Goal: Task Accomplishment & Management: Complete application form

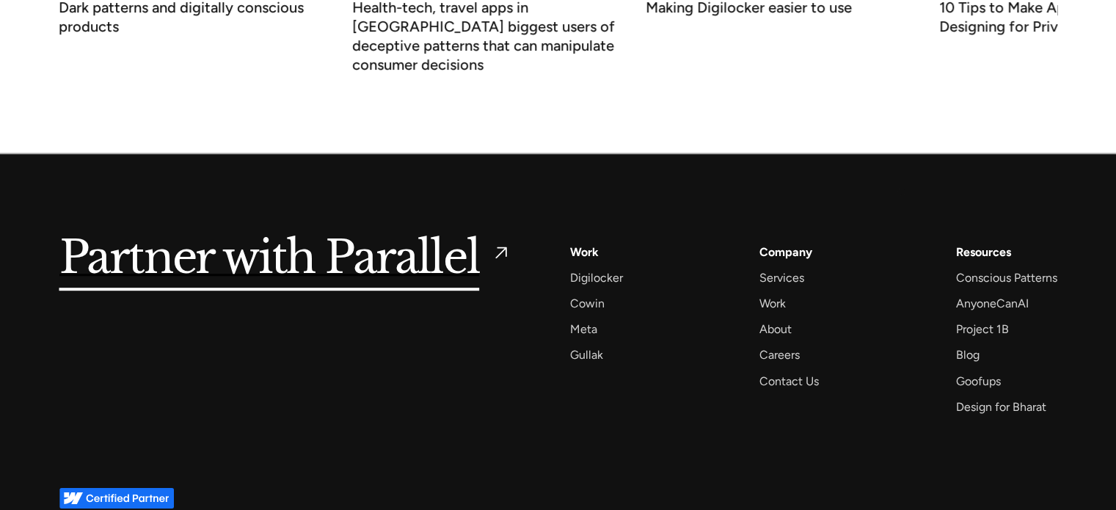
scroll to position [6384, 0]
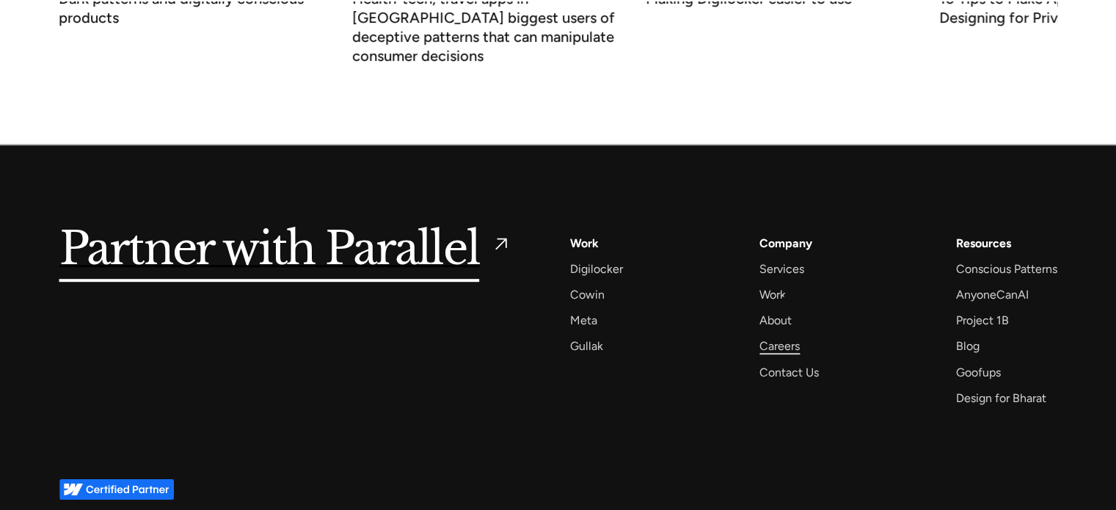
click at [784, 336] on div "Careers" at bounding box center [779, 346] width 40 height 20
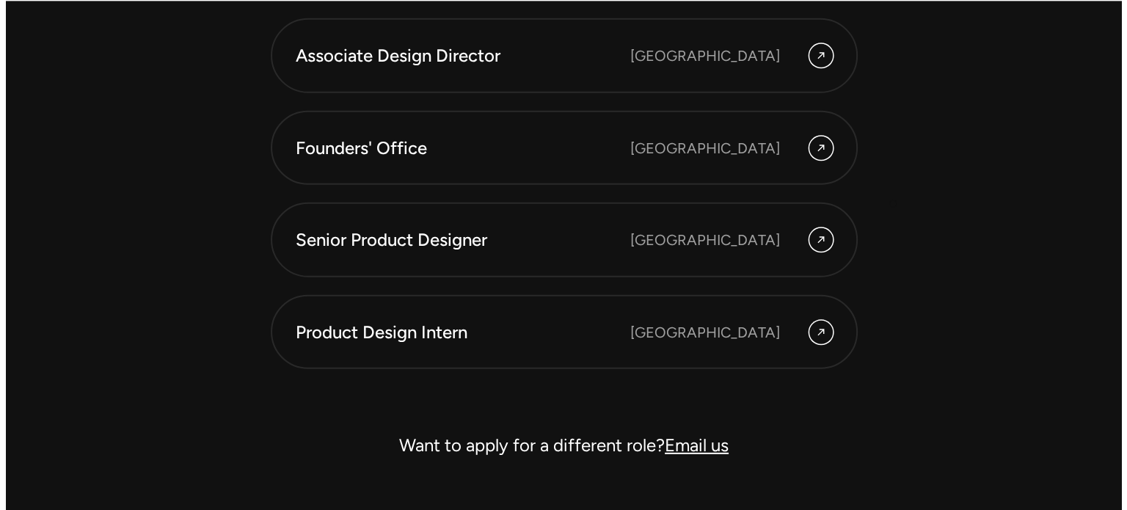
scroll to position [4182, 0]
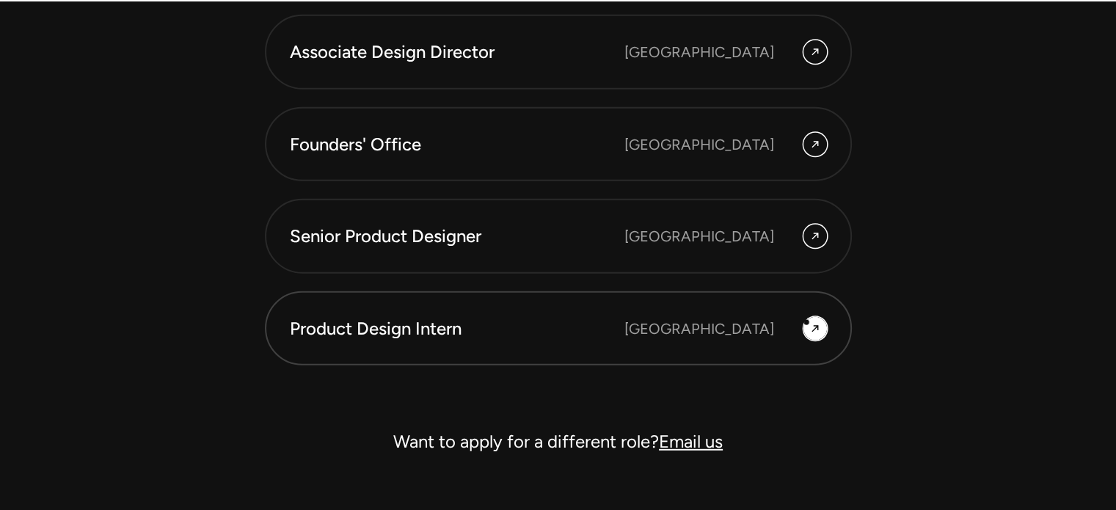
click at [805, 321] on div at bounding box center [814, 328] width 23 height 23
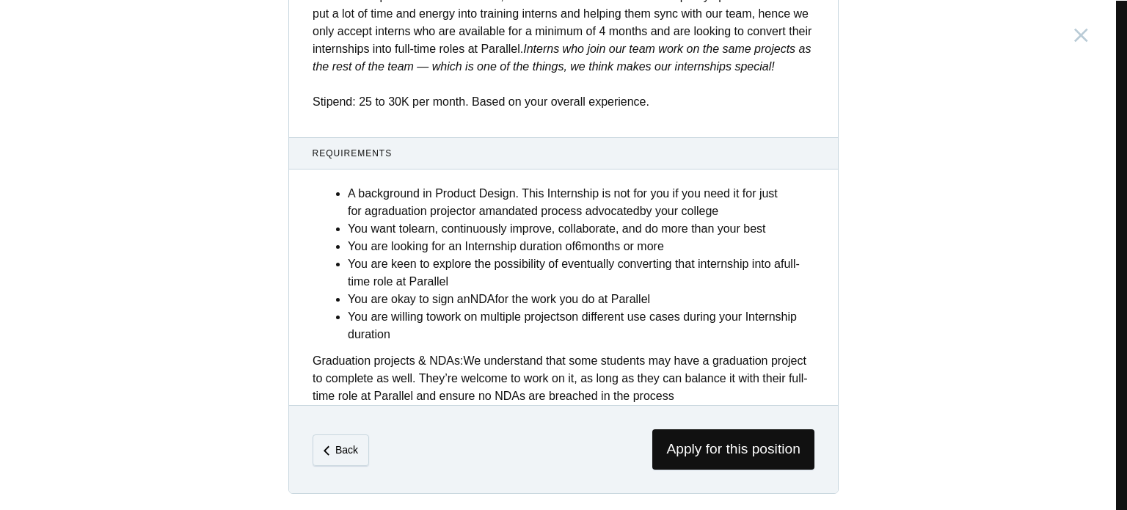
scroll to position [601, 0]
click at [743, 448] on span "Apply for this position" at bounding box center [733, 449] width 162 height 40
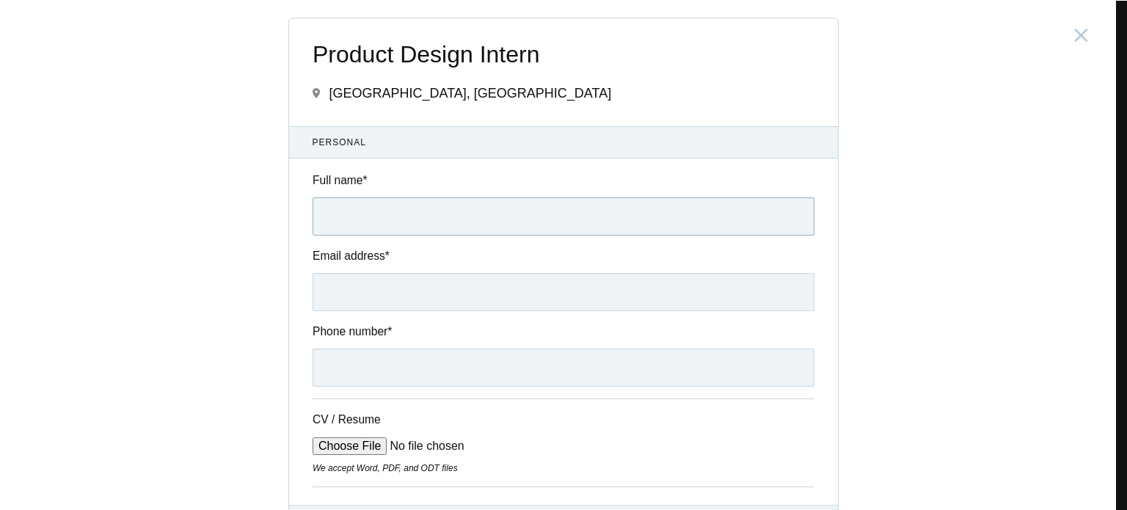
click at [431, 216] on input "Full name *" at bounding box center [564, 216] width 502 height 38
type input "Sanjana Rachel Ninan"
type input "sanjananinan@gmail.com"
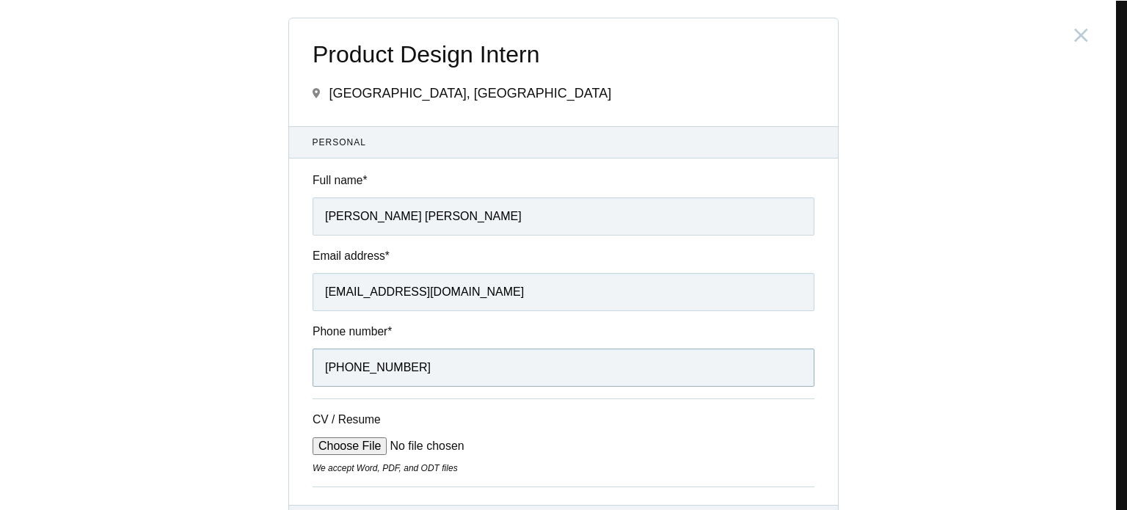
drag, startPoint x: 418, startPoint y: 369, endPoint x: 216, endPoint y: 338, distance: 204.9
click at [216, 338] on div "Product Design Intern India, Bangalore Submitting form failed, try again. Retry…" at bounding box center [563, 255] width 1127 height 510
type input "7558898163"
click at [201, 389] on div "Product Design Intern India, Bangalore Submitting form failed, try again. Retry…" at bounding box center [563, 255] width 1127 height 510
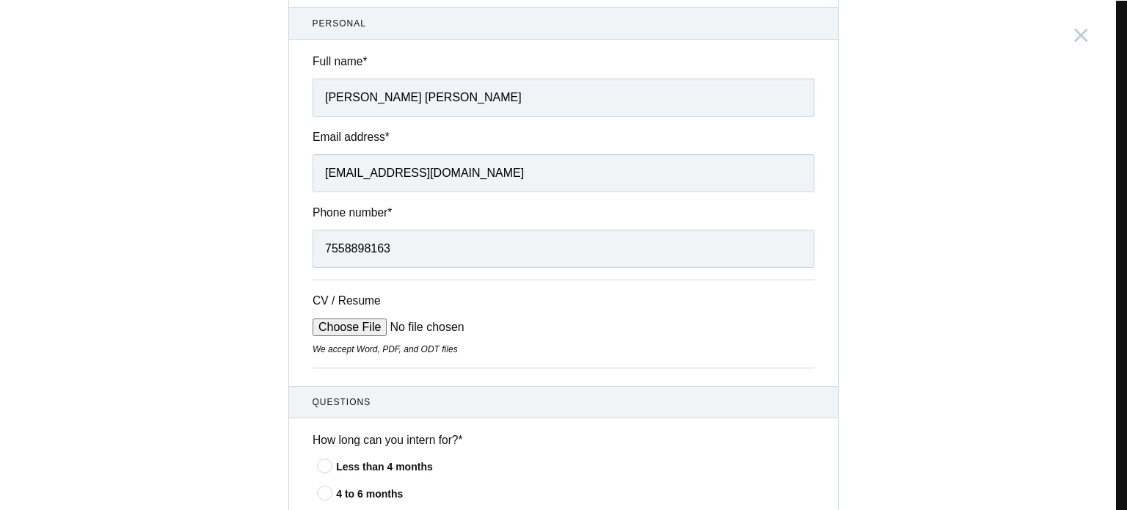
scroll to position [147, 0]
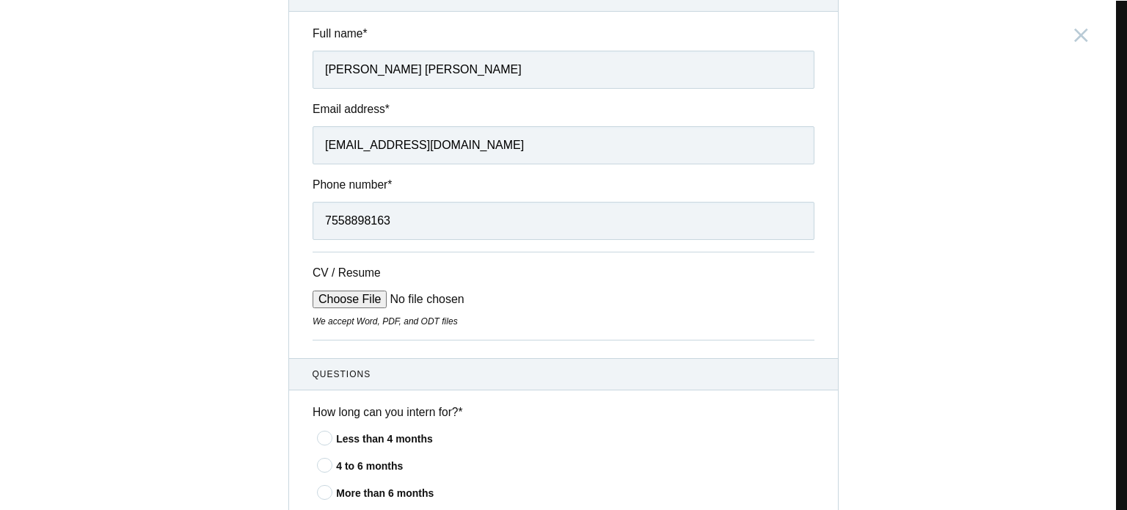
click at [339, 299] on input "CV / Resume" at bounding box center [424, 300] width 222 height 18
type input "C:\fakepath\Resume_2025.pdf"
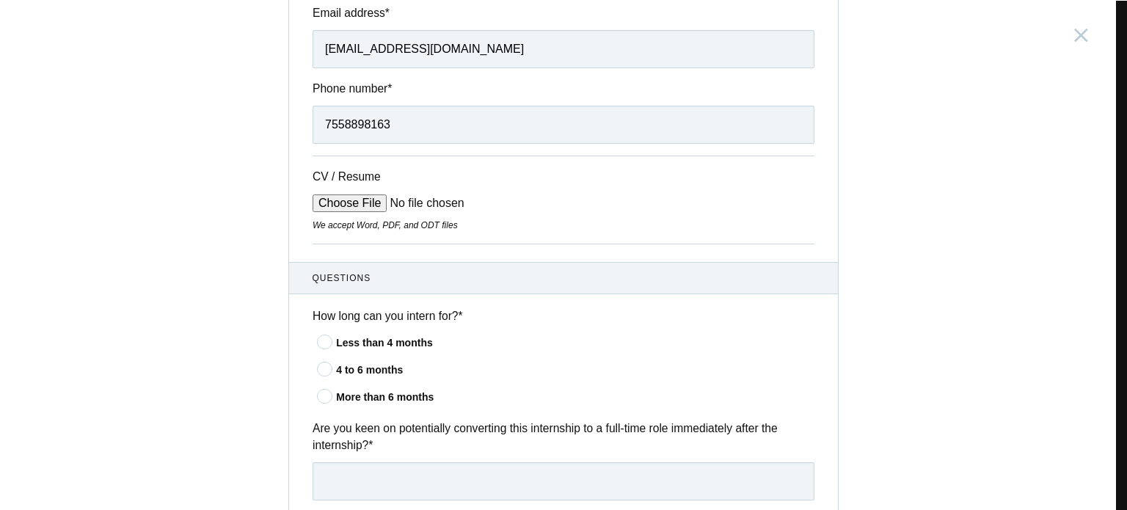
scroll to position [294, 0]
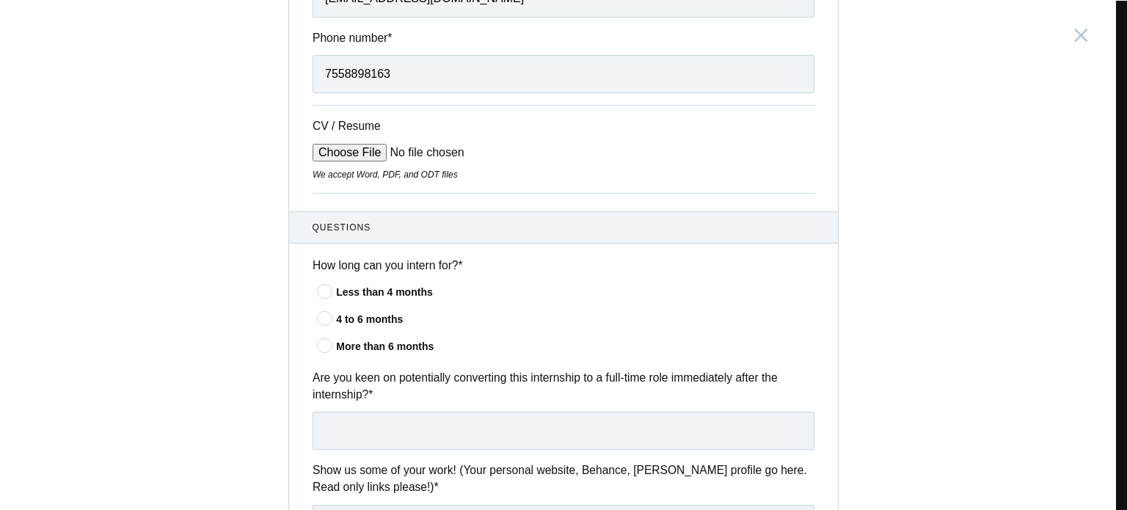
click at [323, 288] on icon at bounding box center [325, 291] width 27 height 10
click at [0, 0] on input"] "Less than 4 months" at bounding box center [0, 0] width 0 height 0
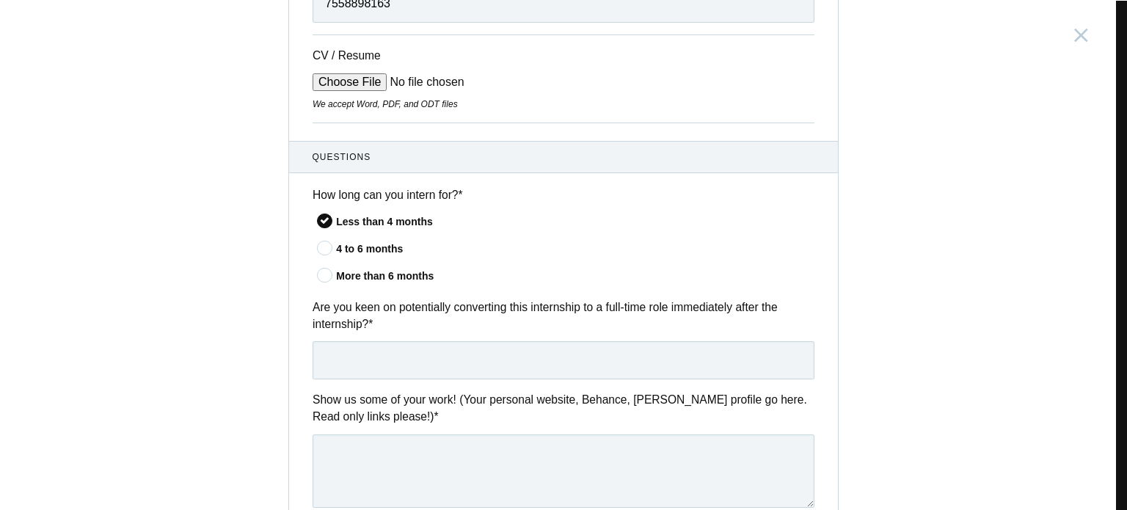
scroll to position [367, 0]
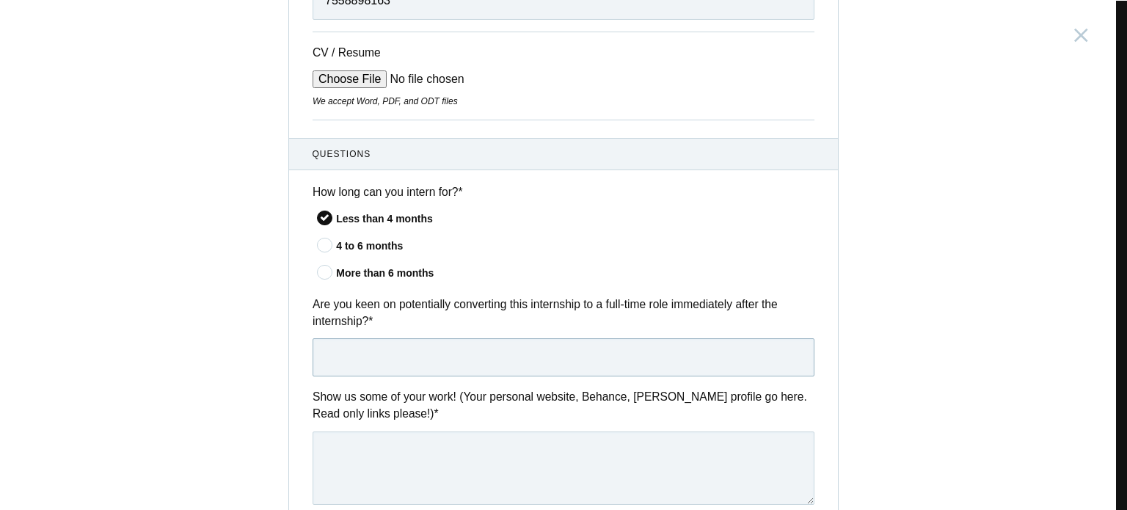
click at [421, 349] on input "text" at bounding box center [564, 357] width 502 height 38
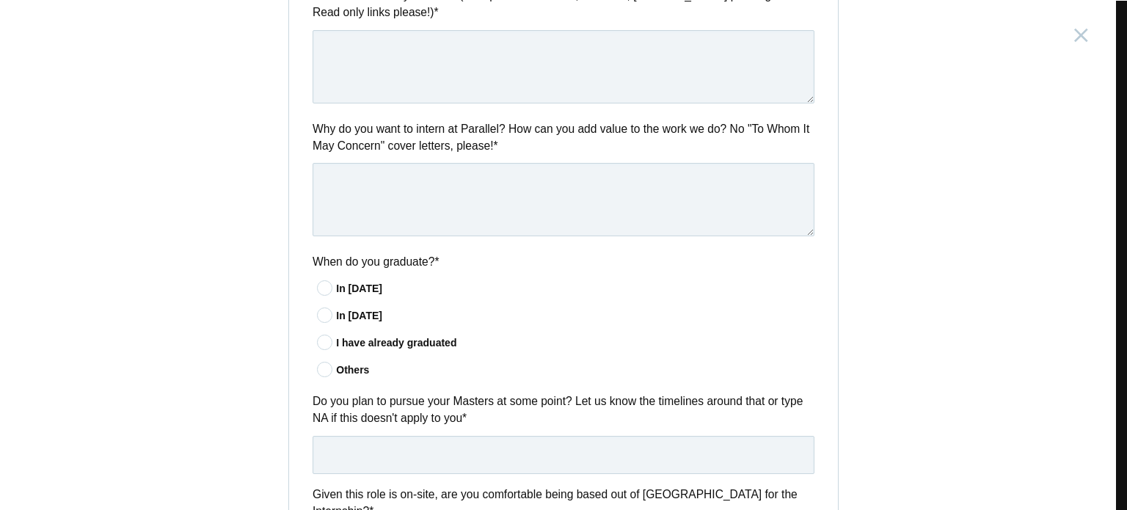
scroll to position [769, 0]
type input "yes"
click at [324, 340] on icon at bounding box center [325, 342] width 27 height 10
click at [0, 0] on input"] "I have already graduated" at bounding box center [0, 0] width 0 height 0
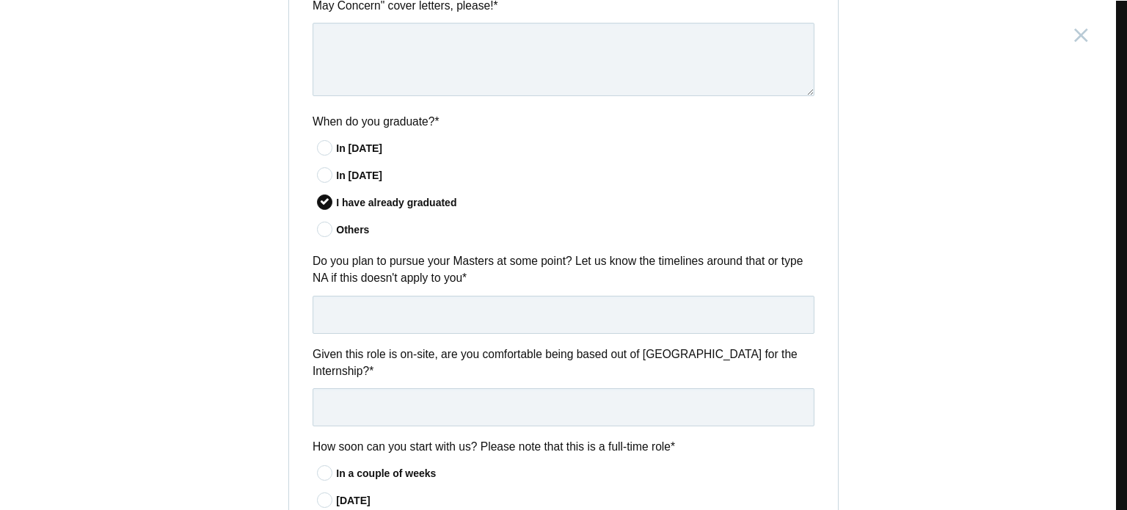
scroll to position [916, 0]
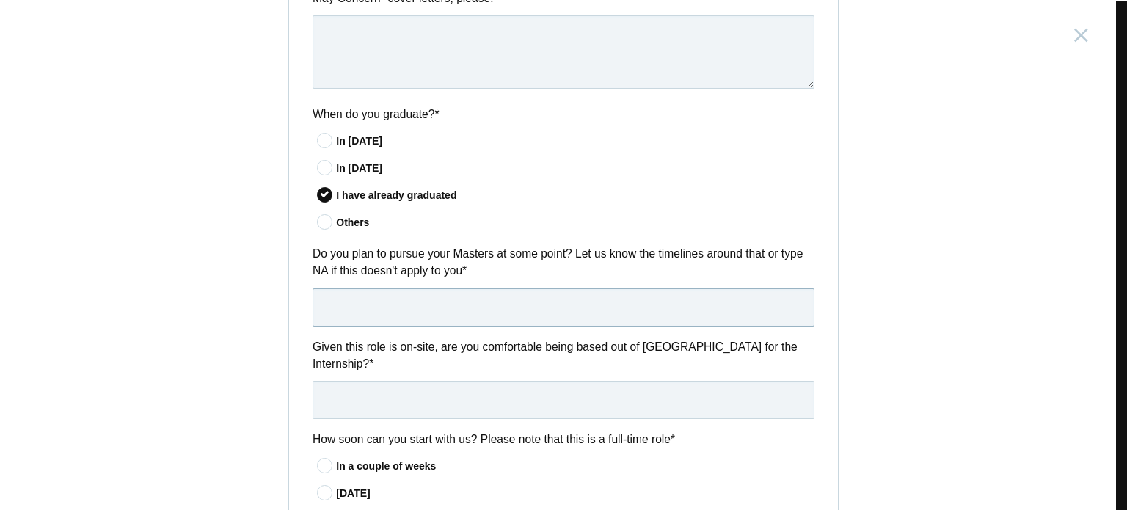
click at [512, 300] on input "text" at bounding box center [564, 307] width 502 height 38
type input "NA"
click at [437, 381] on input "text" at bounding box center [564, 400] width 502 height 38
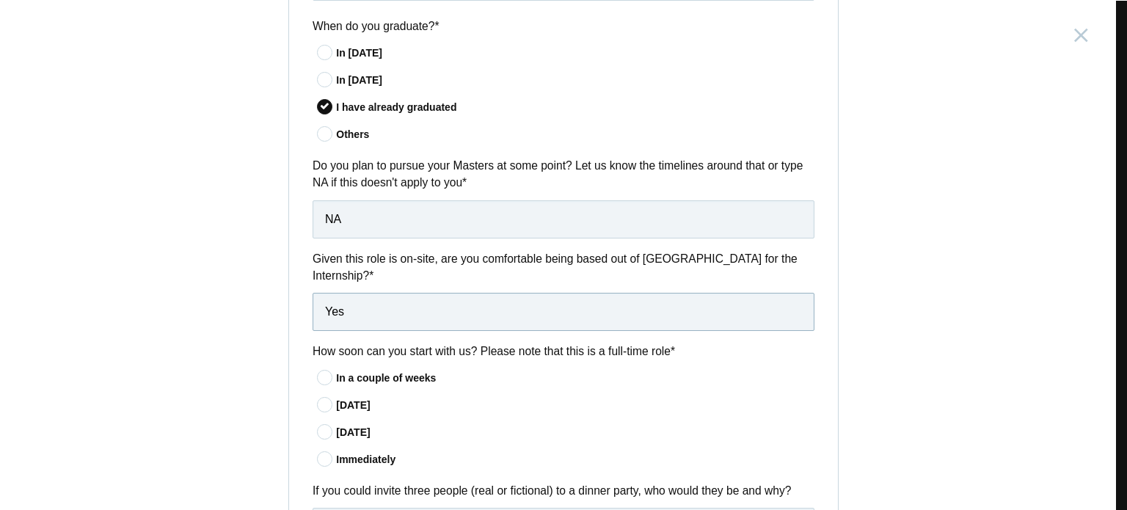
scroll to position [1004, 0]
type input "Yes"
click at [324, 373] on icon at bounding box center [325, 378] width 27 height 10
click at [0, 0] on input"] "In a couple of weeks" at bounding box center [0, 0] width 0 height 0
click at [320, 454] on icon at bounding box center [325, 459] width 27 height 10
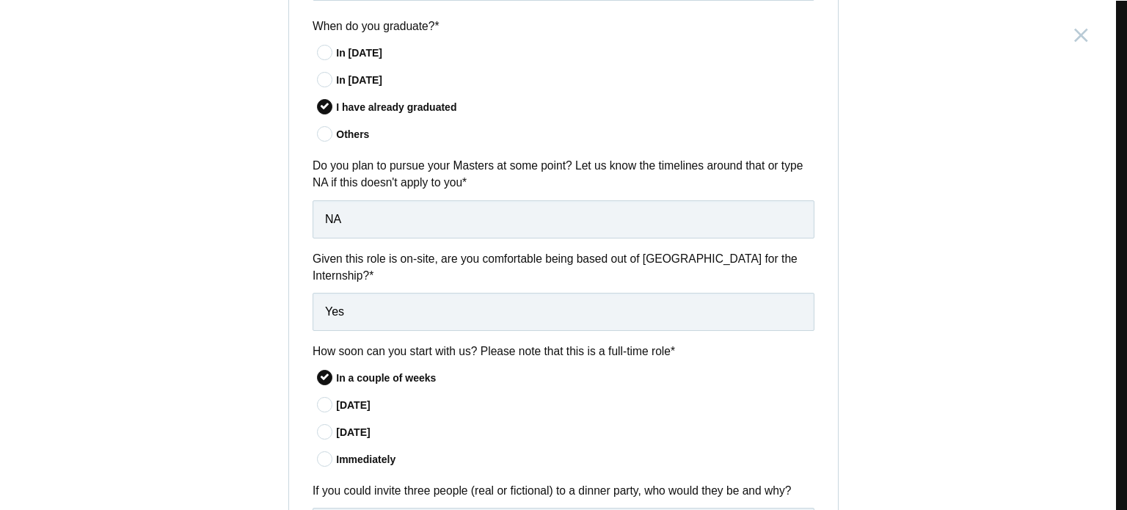
click at [0, 0] on input"] "Immediately" at bounding box center [0, 0] width 0 height 0
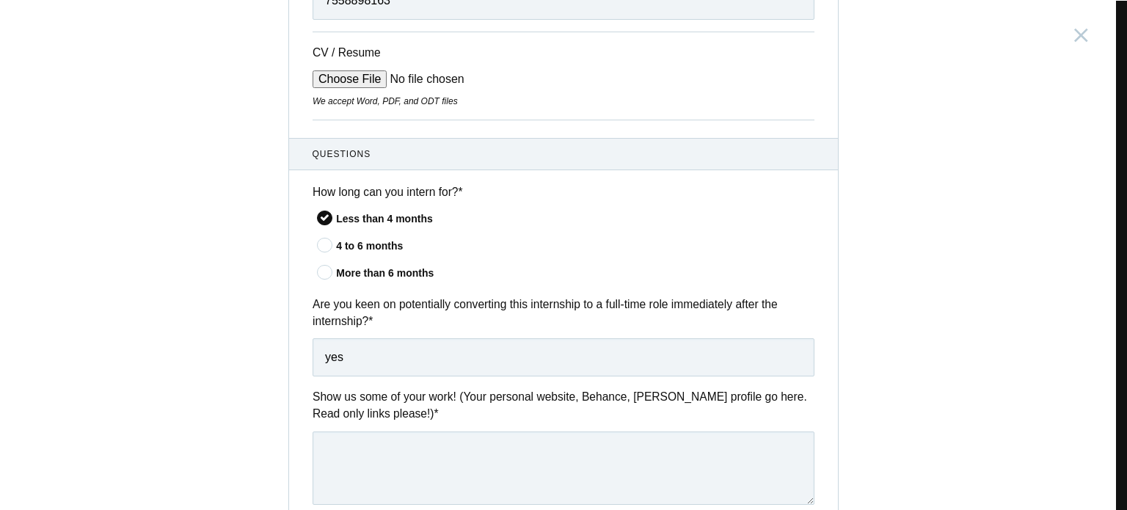
scroll to position [367, 0]
drag, startPoint x: 344, startPoint y: 357, endPoint x: 286, endPoint y: 365, distance: 58.4
click at [289, 365] on div "Are you keen on potentially converting this internship to a full-time role imme…" at bounding box center [563, 336] width 549 height 81
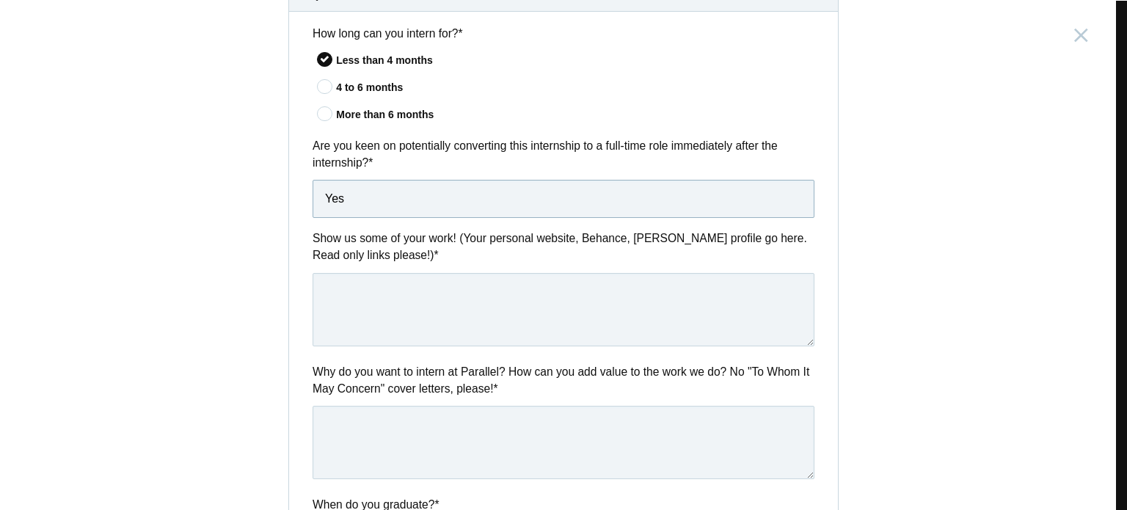
scroll to position [525, 0]
type input "Yes"
click at [475, 310] on textarea at bounding box center [564, 309] width 502 height 73
click at [346, 293] on textarea at bounding box center [564, 309] width 502 height 73
paste textarea "https://sanjanarachelninan.framer.website/"
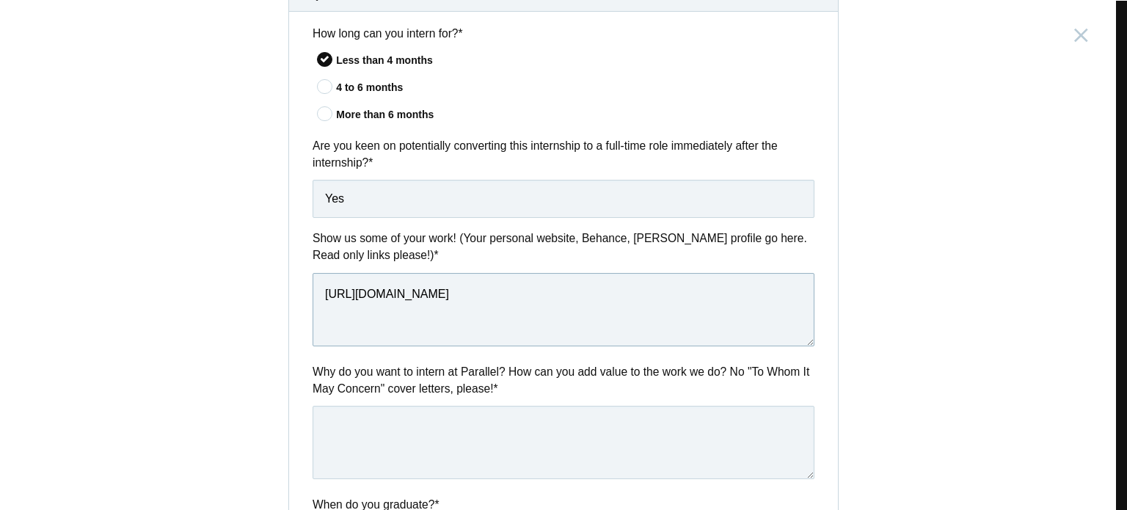
paste textarea "https://www.behance.net/sanjanarninan"
type textarea "https://sanjanarachelninan.framer.website/ https://www.behance.net/sanjanarninan"
drag, startPoint x: 911, startPoint y: 325, endPoint x: 891, endPoint y: 325, distance: 20.5
click at [911, 325] on div "Product Design Intern India, Bangalore Submitting form failed, try again. Retry…" at bounding box center [563, 255] width 1127 height 510
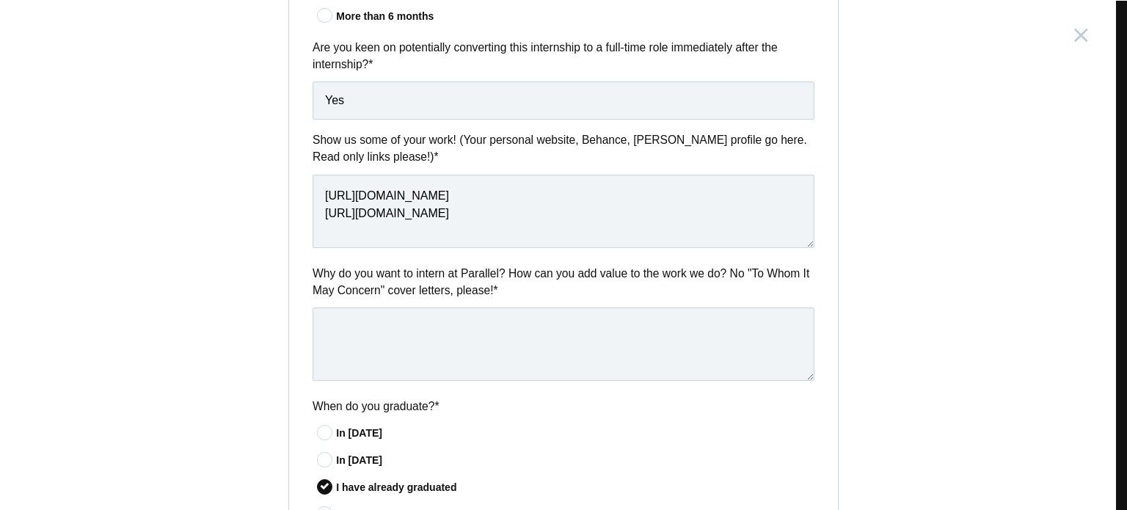
scroll to position [625, 0]
click at [512, 340] on textarea at bounding box center [564, 342] width 502 height 73
click at [445, 326] on textarea at bounding box center [564, 342] width 502 height 73
paste textarea "As someone starting out in the UI/UX field, I am excited about the chance to le…"
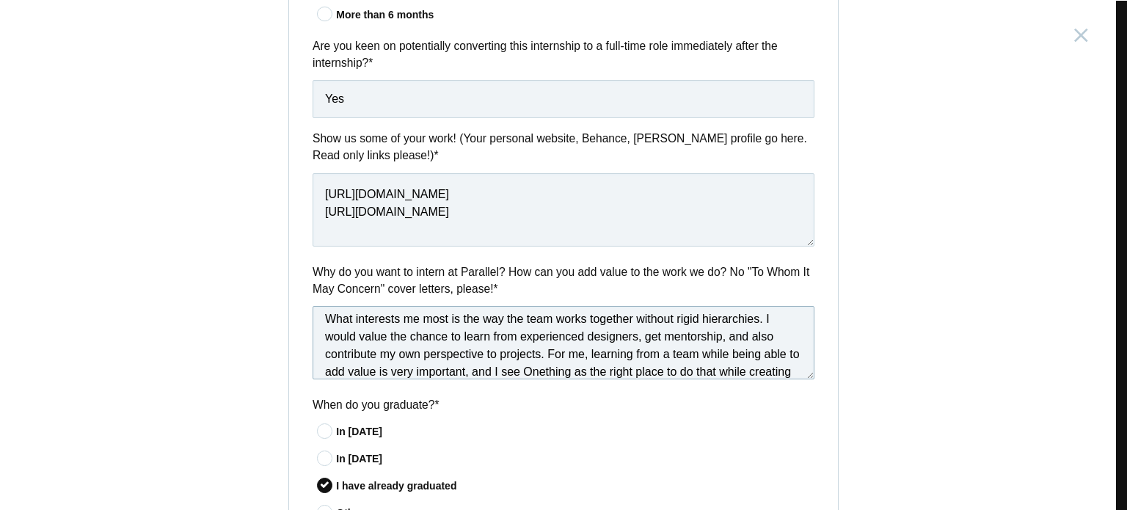
scroll to position [0, 0]
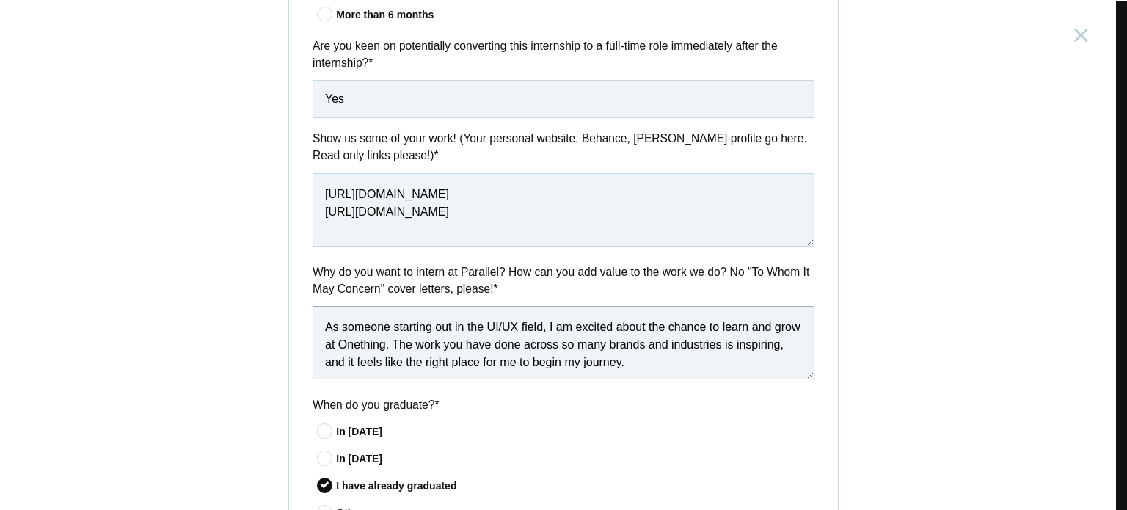
drag, startPoint x: 407, startPoint y: 346, endPoint x: 437, endPoint y: 357, distance: 32.0
click at [408, 346] on textarea "As someone starting out in the UI/UX field, I am excited about the chance to le…" at bounding box center [564, 342] width 502 height 73
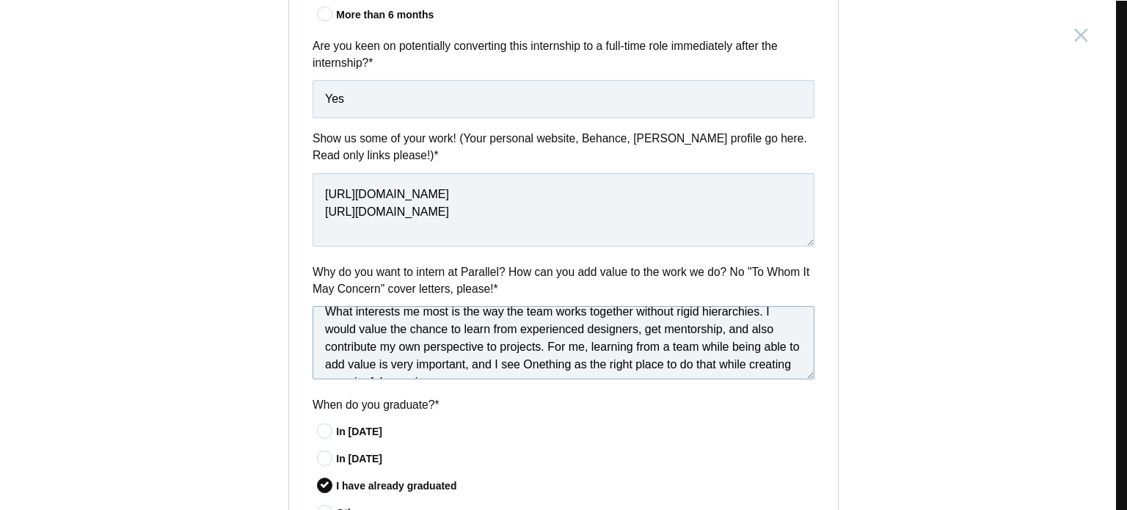
scroll to position [109, 0]
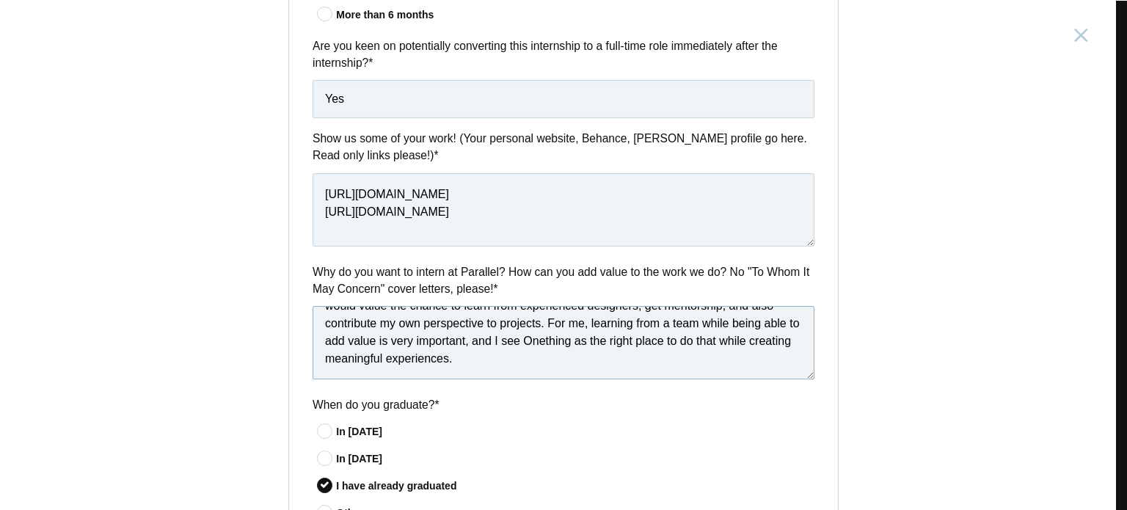
click at [578, 343] on textarea "As someone starting out in the UI/UX field, I am excited about the chance to le…" at bounding box center [564, 342] width 502 height 73
drag, startPoint x: 580, startPoint y: 347, endPoint x: 638, endPoint y: 382, distance: 67.5
click at [638, 382] on div "Why do you want to intern at Parallel? How can you add value to the work we do?…" at bounding box center [563, 323] width 549 height 121
click at [514, 371] on textarea "As someone starting out in the UI/UX field, I am excited about the chance to le…" at bounding box center [564, 342] width 502 height 73
click at [716, 343] on textarea "As someone starting out in the UI/UX field, I am excited about the chance to le…" at bounding box center [564, 342] width 502 height 73
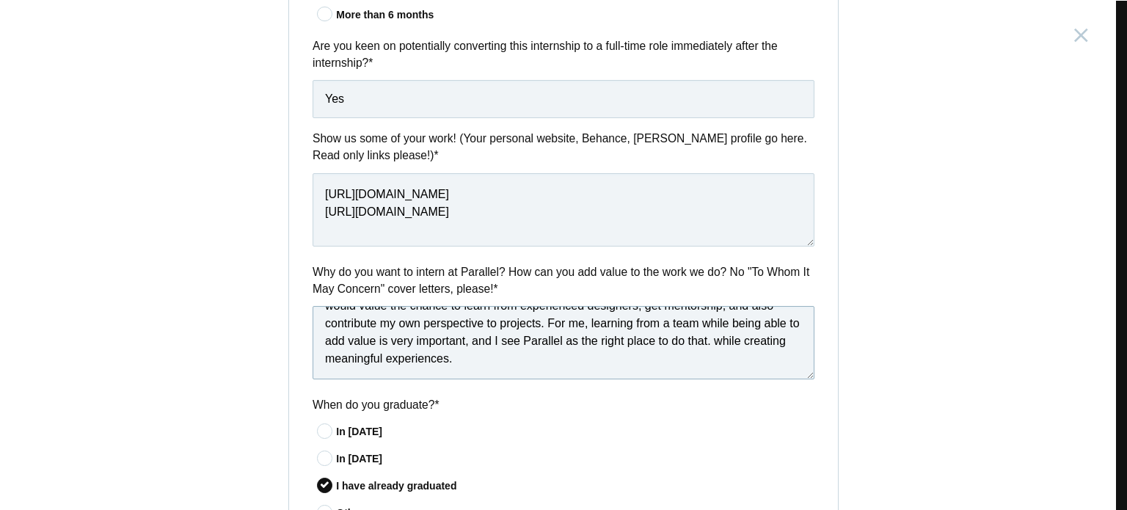
click at [723, 339] on textarea "As someone starting out in the UI/UX field, I am excited about the chance to le…" at bounding box center [564, 342] width 502 height 73
drag, startPoint x: 723, startPoint y: 339, endPoint x: 755, endPoint y: 360, distance: 37.7
click at [755, 360] on textarea "As someone starting out in the UI/UX field, I am excited about the chance to le…" at bounding box center [564, 342] width 502 height 73
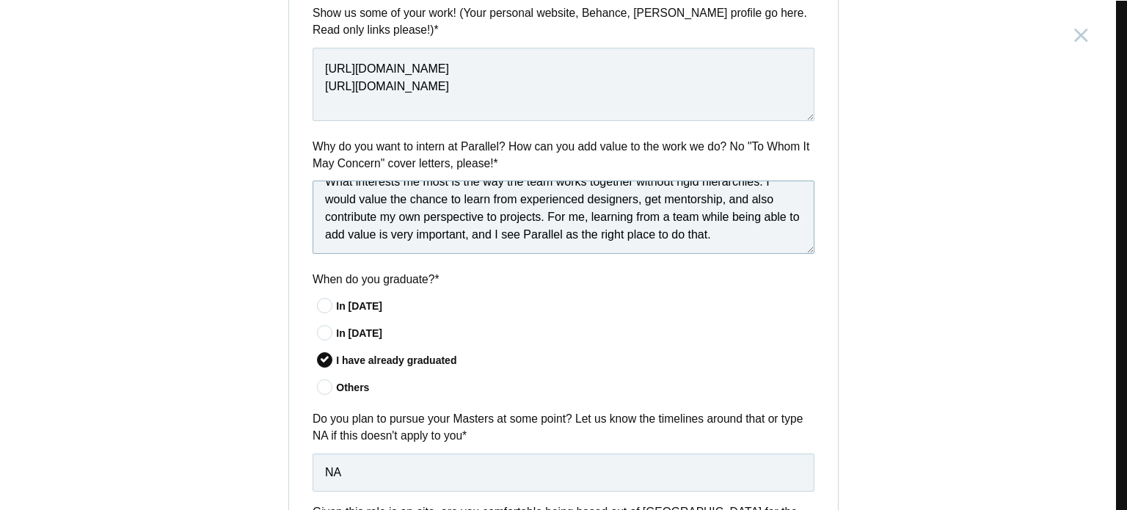
scroll to position [92, 0]
click at [727, 234] on textarea "As someone starting out in the UI/UX field, I am excited about the chance to le…" at bounding box center [564, 217] width 502 height 73
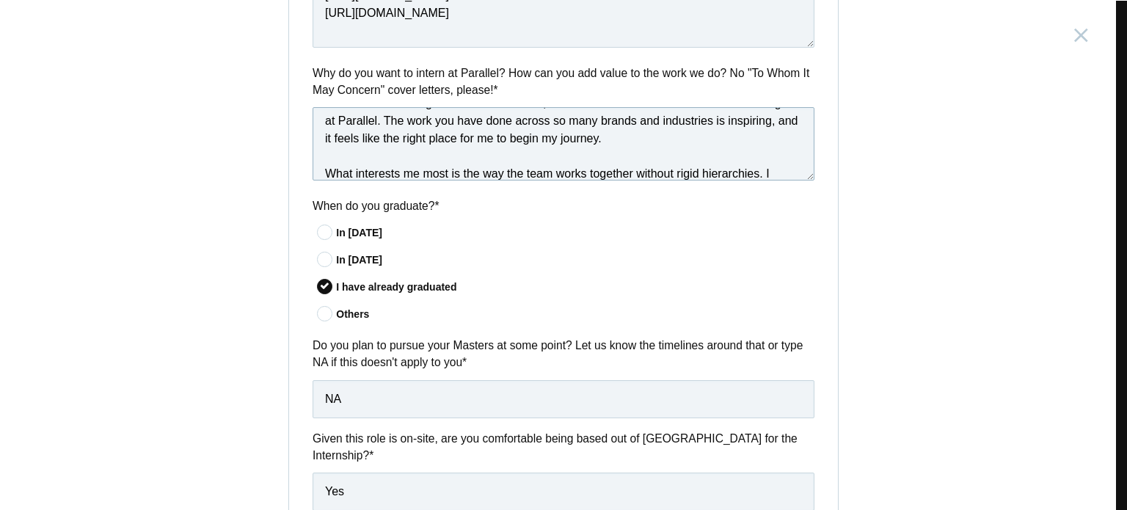
scroll to position [0, 0]
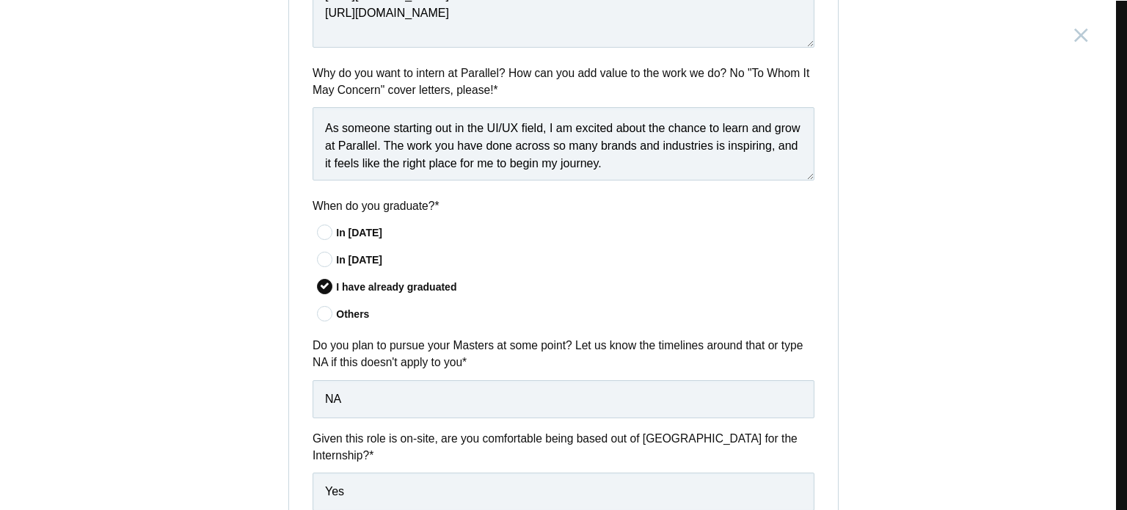
click at [811, 167] on div "Why do you want to intern at Parallel? How can you add value to the work we do?…" at bounding box center [563, 125] width 549 height 121
click at [808, 168] on textarea "As someone starting out in the UI/UX field, I am excited about the chance to le…" at bounding box center [564, 143] width 502 height 73
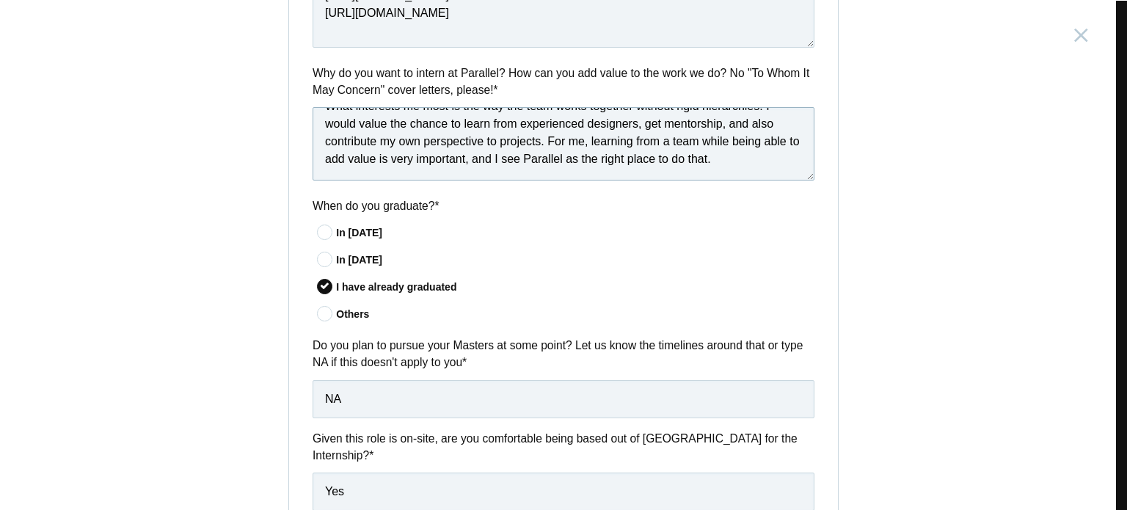
scroll to position [127, 0]
click at [335, 140] on textarea "As someone starting out in the UI/UX field, I am excited about the chance to le…" at bounding box center [564, 143] width 502 height 73
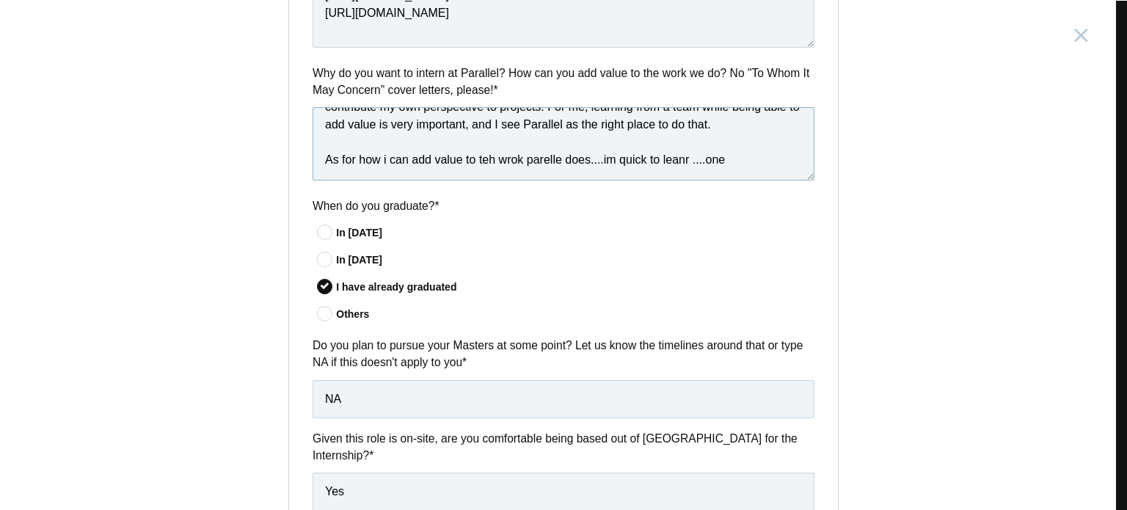
scroll to position [0, 0]
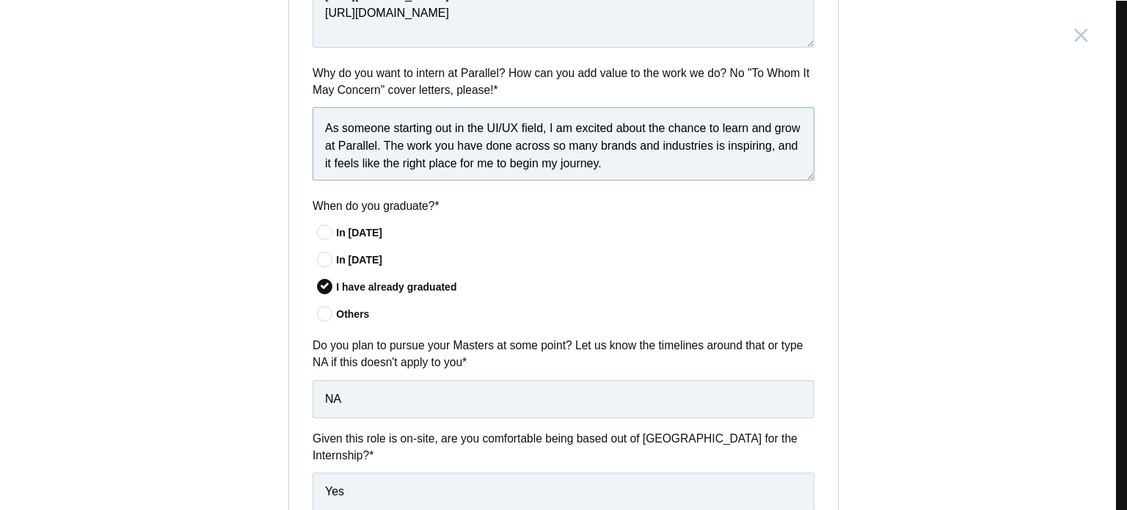
drag, startPoint x: 738, startPoint y: 158, endPoint x: 285, endPoint y: 71, distance: 461.7
click at [289, 71] on div "Why do you want to intern at Parallel? How can you add value to the work we do?…" at bounding box center [563, 125] width 549 height 121
click at [709, 168] on textarea "As someone starting out in the UI/UX field, I am excited about the chance to le…" at bounding box center [564, 143] width 502 height 73
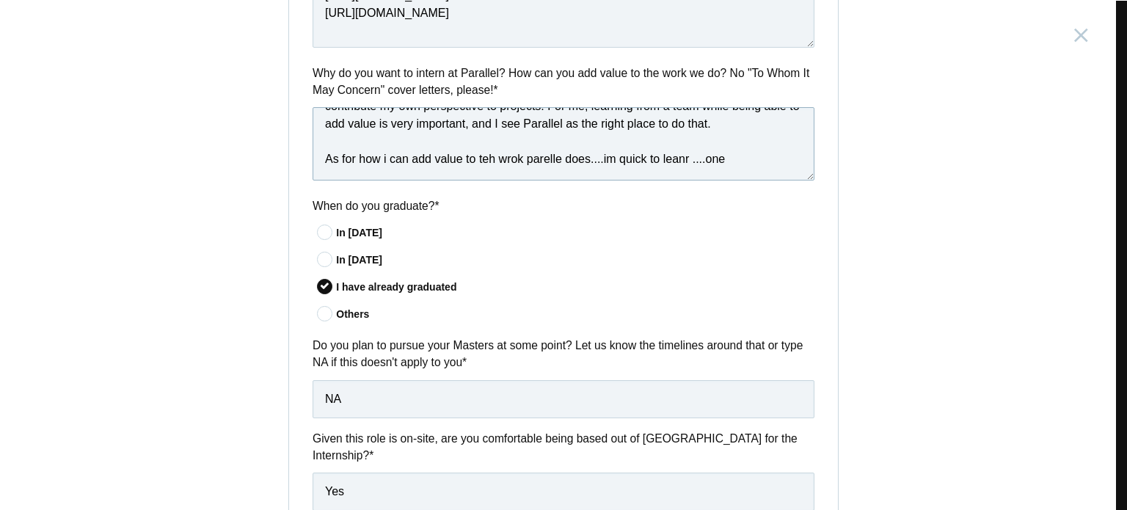
scroll to position [145, 0]
drag, startPoint x: 317, startPoint y: 143, endPoint x: 800, endPoint y: 149, distance: 482.9
click at [800, 149] on textarea "As someone starting out in the UI/UX field, I am excited about the chance to le…" at bounding box center [564, 143] width 502 height 73
click at [434, 170] on textarea "As someone starting out in the UI/UX field, I am excited about the chance to le…" at bounding box center [564, 143] width 502 height 73
drag, startPoint x: 703, startPoint y: 145, endPoint x: 306, endPoint y: 148, distance: 397.0
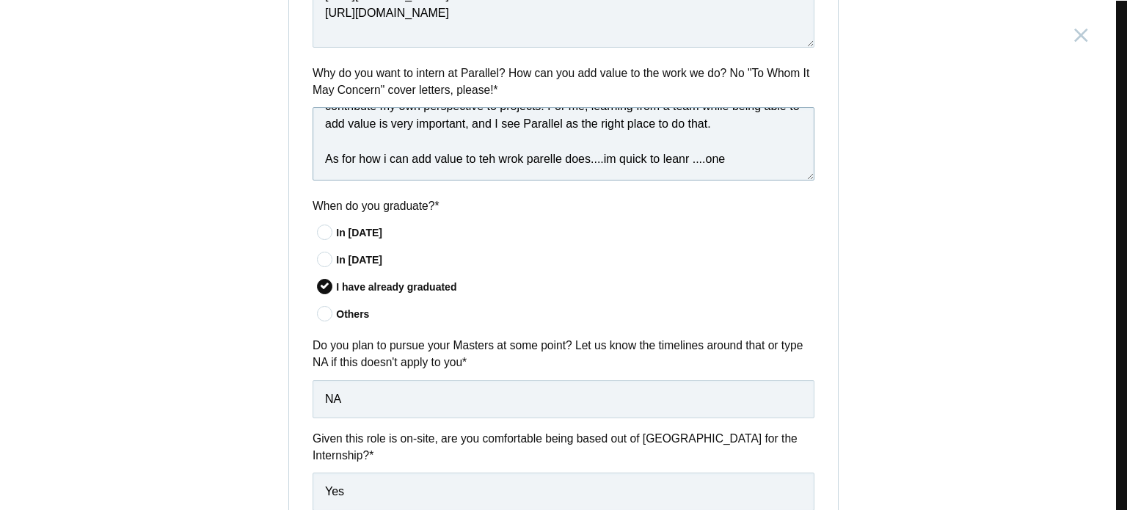
click at [313, 148] on textarea "As someone starting out in the UI/UX field, I am excited about the chance to le…" at bounding box center [564, 143] width 502 height 73
paste textarea "I’m quick to learn and enjoy finding small UX problems and improving them, whic…"
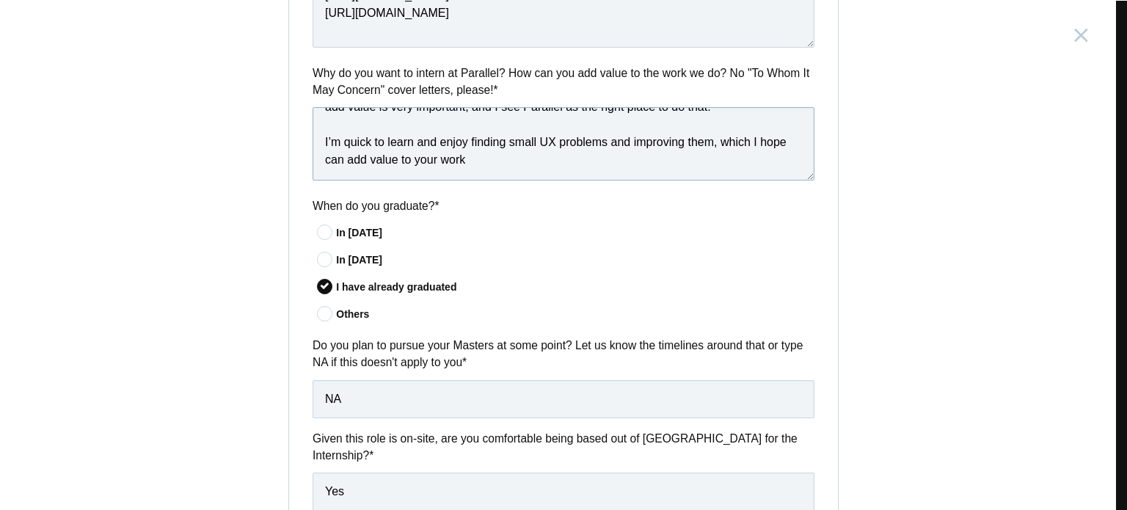
click at [319, 142] on textarea "As someone starting out in the UI/UX field, I am excited about the chance to le…" at bounding box center [564, 143] width 502 height 73
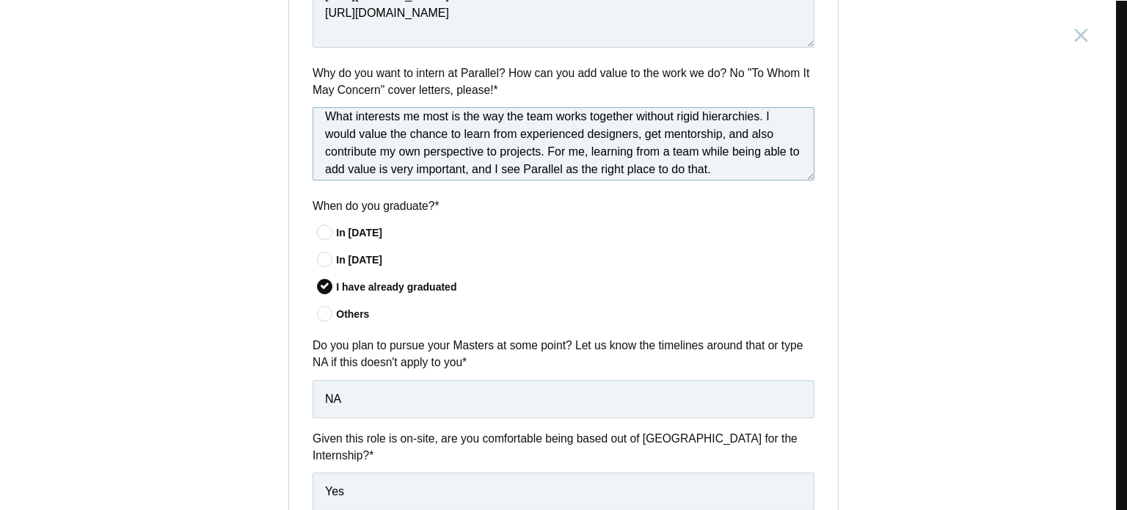
scroll to position [0, 0]
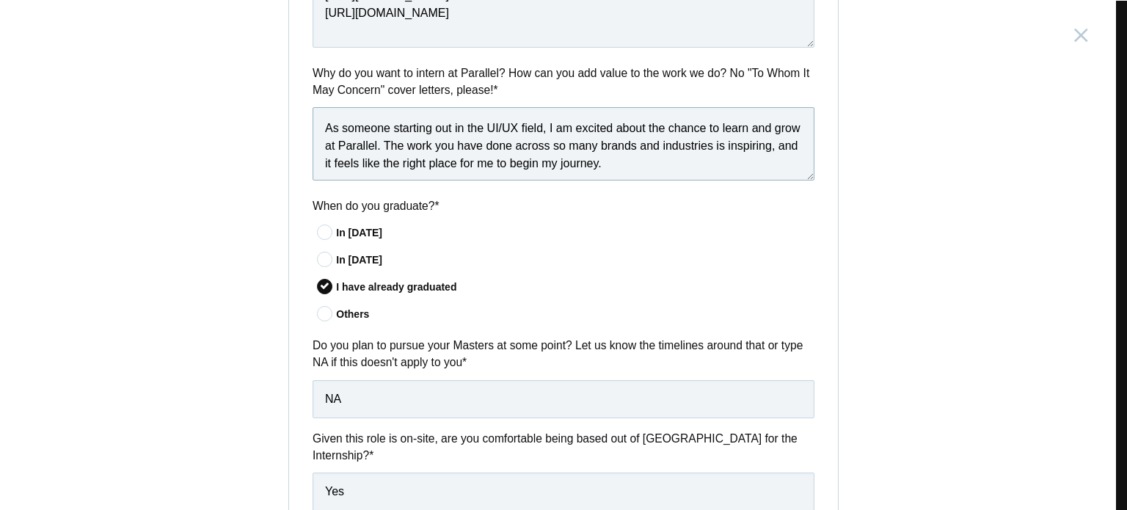
drag, startPoint x: 464, startPoint y: 170, endPoint x: 297, endPoint y: 90, distance: 184.8
click at [297, 90] on div "Why do you want to intern at Parallel? How can you add value to the work we do?…" at bounding box center [563, 125] width 549 height 121
type textarea "As someone starting out in the UI/UX field, I am excited about the chance to le…"
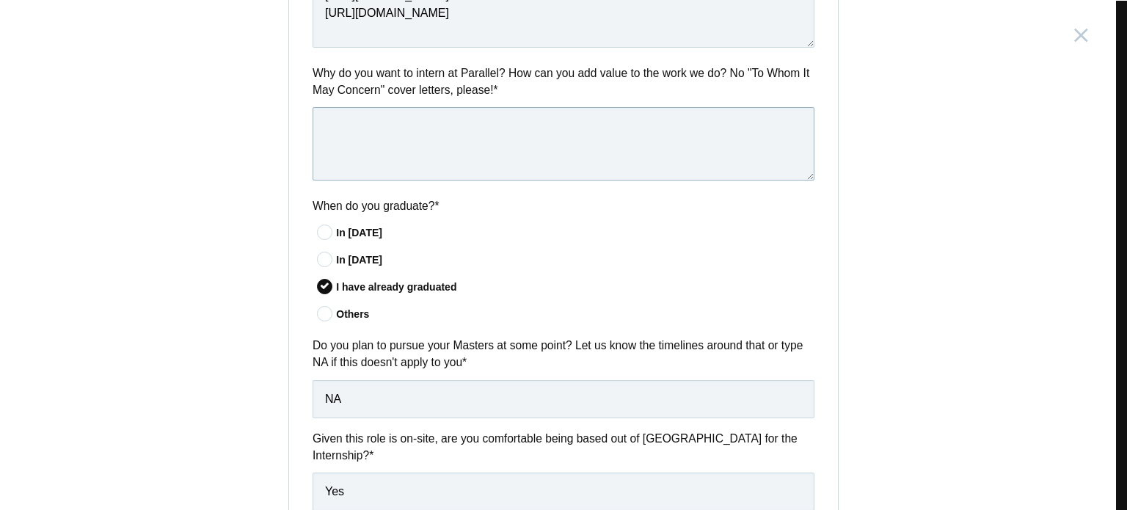
click at [459, 140] on textarea at bounding box center [564, 143] width 502 height 73
paste textarea "As someone starting out in the UI/UX field, I am excited about the chance to le…"
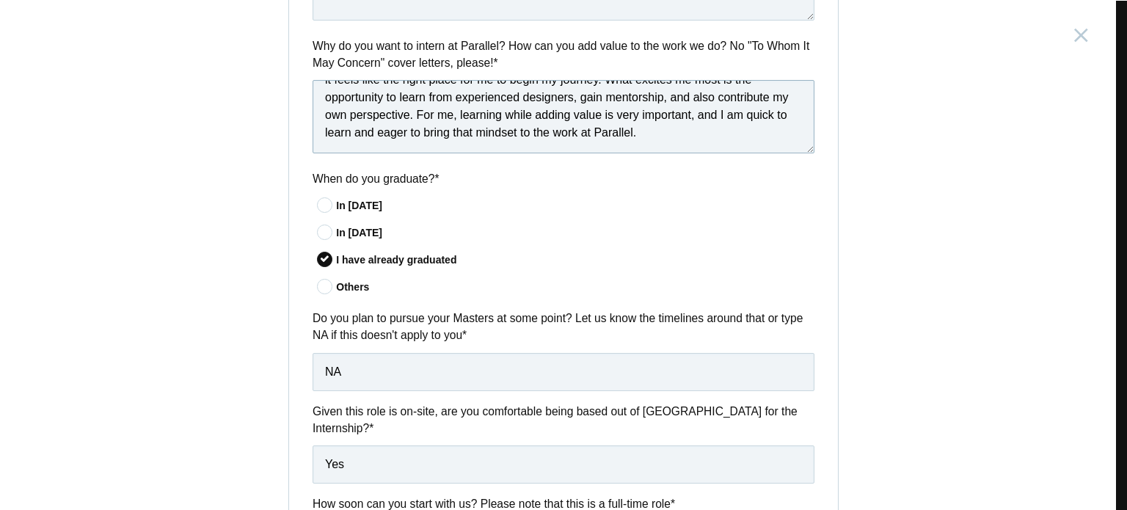
scroll to position [897, 0]
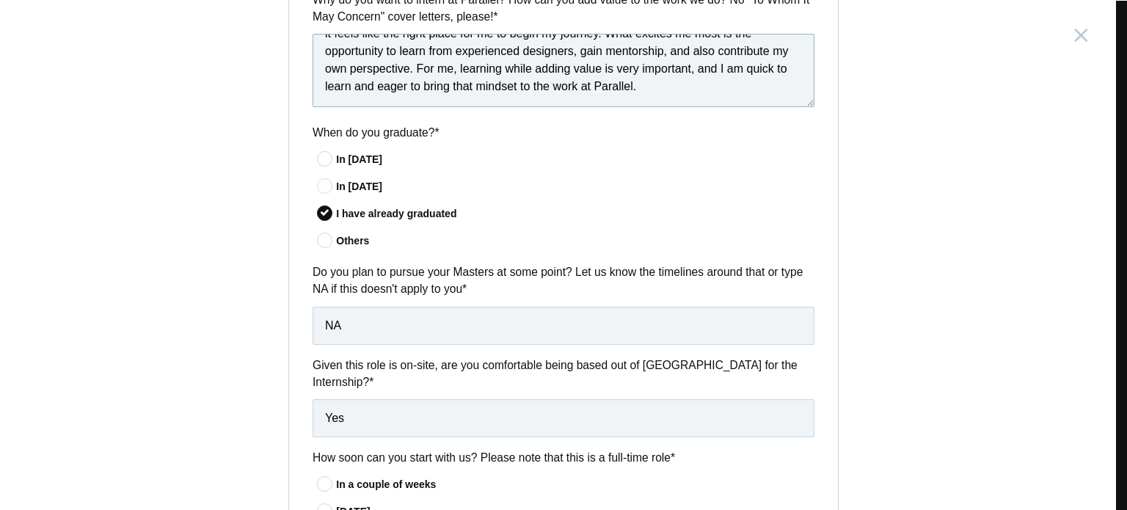
click at [401, 98] on textarea "As someone starting out in the UI/UX field, I am excited about the chance to le…" at bounding box center [564, 70] width 502 height 73
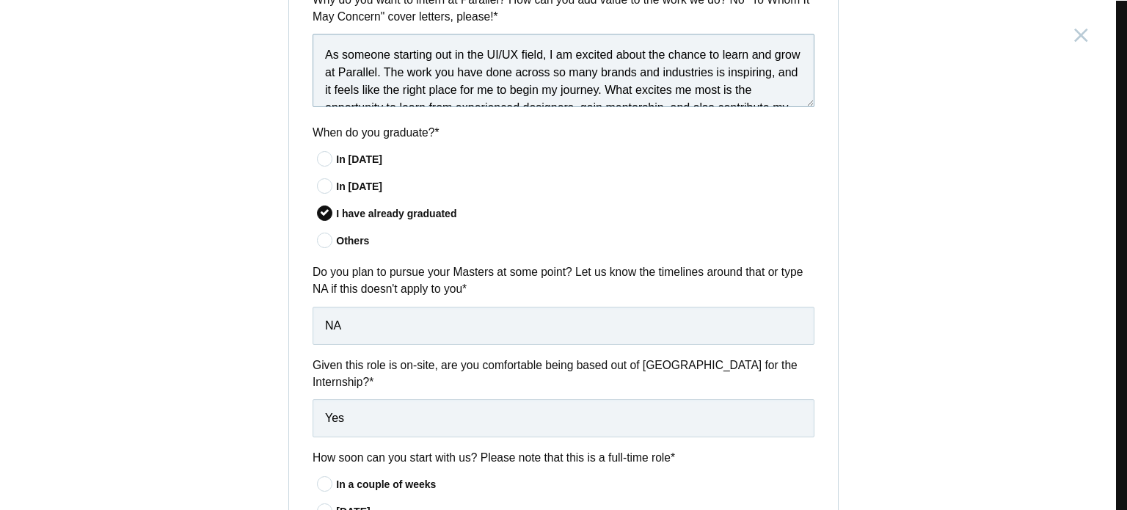
type textarea "As someone starting out in the UI/UX field, I am excited about the chance to le…"
click at [875, 140] on div "Product Design Intern India, Bangalore Submitting form failed, try again. Retry…" at bounding box center [563, 255] width 1127 height 510
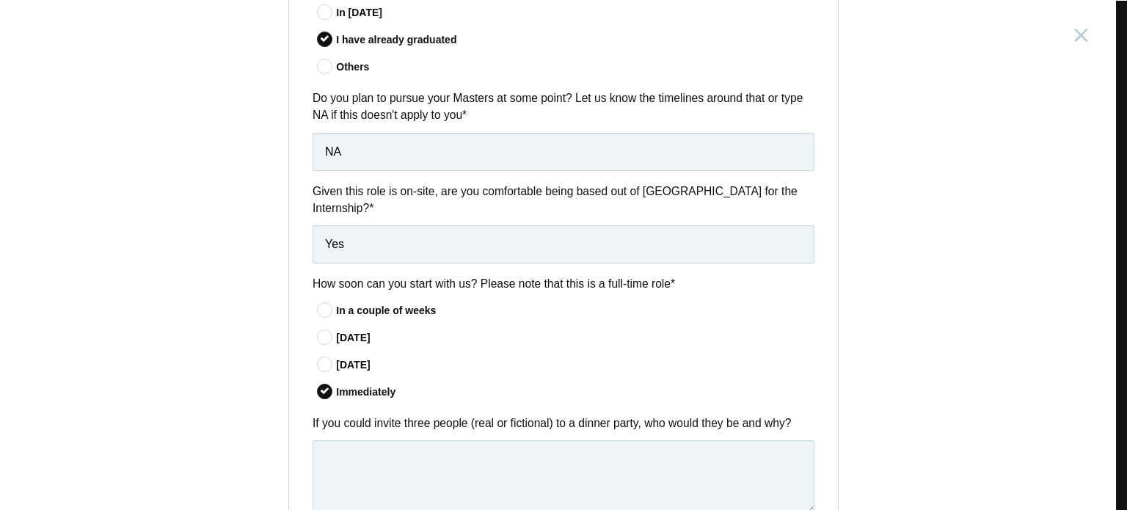
scroll to position [1191, 0]
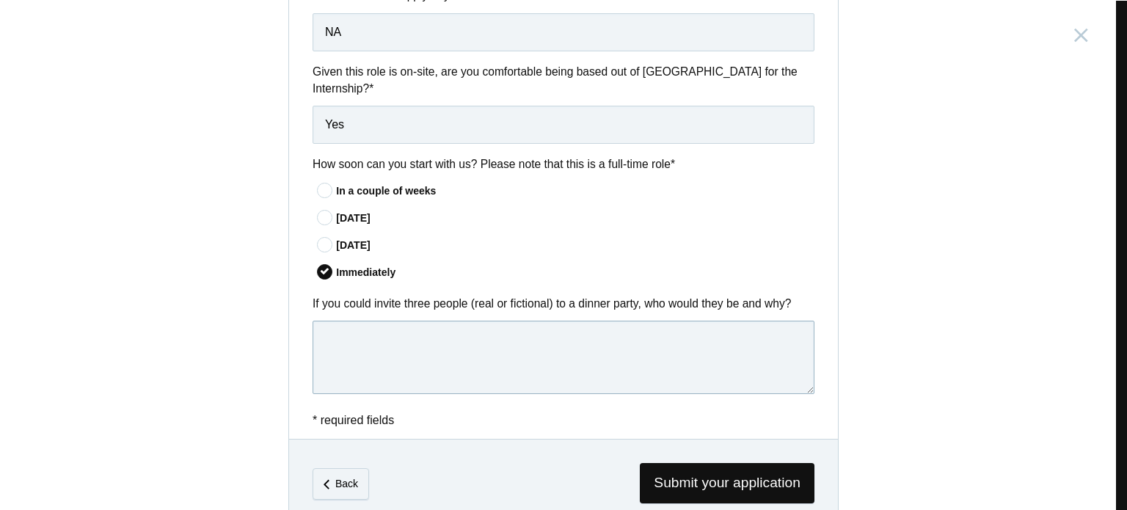
click at [384, 321] on textarea at bounding box center [564, 357] width 502 height 73
click at [416, 327] on textarea at bounding box center [564, 357] width 502 height 73
paste textarea "Robin Dhanwani"
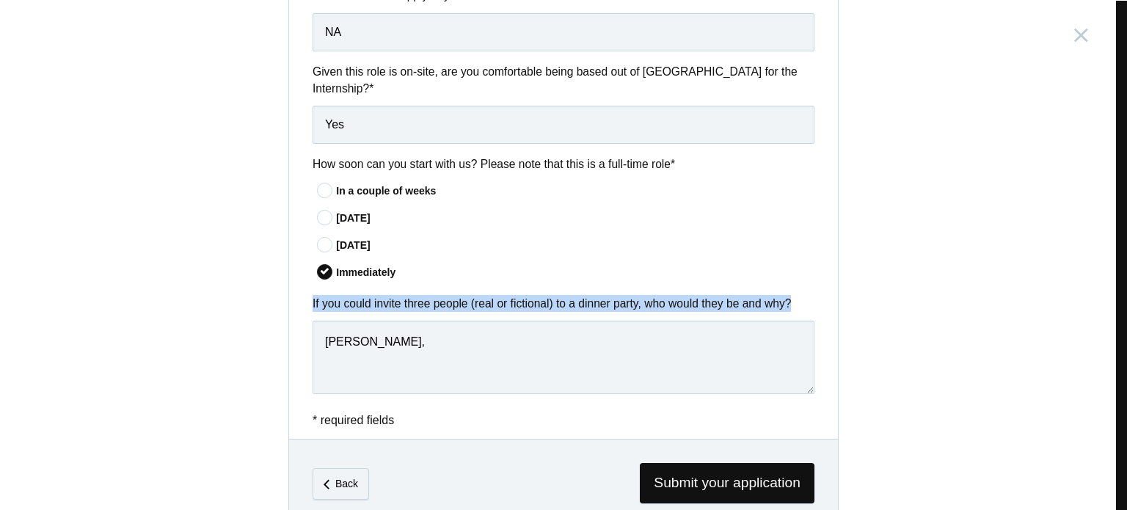
drag, startPoint x: 303, startPoint y: 285, endPoint x: 804, endPoint y: 290, distance: 501.2
click at [804, 295] on div "If you could invite three people (real or fictional) to a dinner party, who wou…" at bounding box center [563, 347] width 549 height 104
copy label "If you could invite three people (real or fictional) to a dinner party, who wou…"
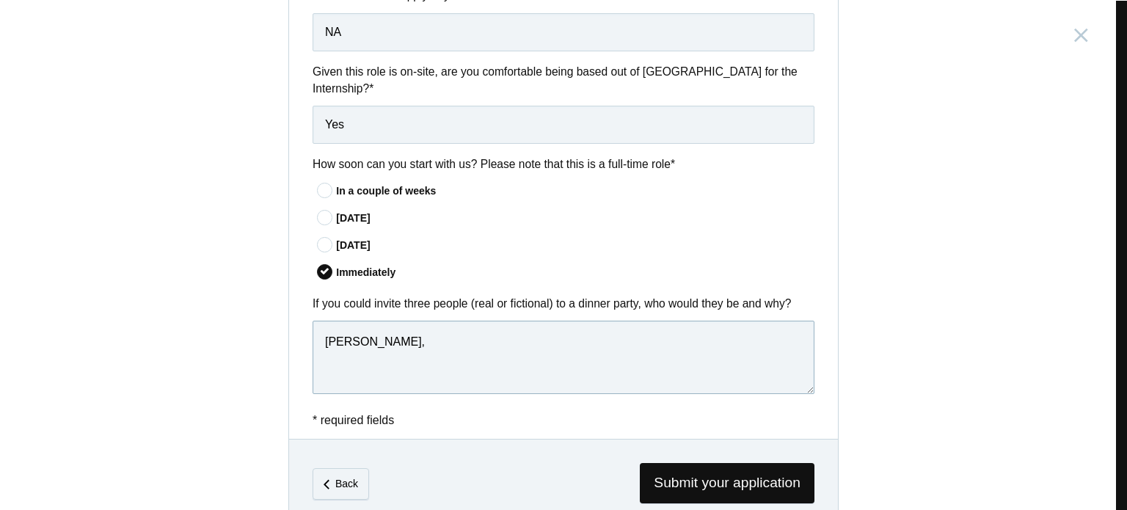
drag, startPoint x: 434, startPoint y: 332, endPoint x: 256, endPoint y: 319, distance: 178.0
click at [214, 308] on div "Product Design Intern India, Bangalore Submitting form failed, try again. Retry…" at bounding box center [563, 255] width 1127 height 510
click at [399, 321] on textarea "Robin Dhanwani," at bounding box center [564, 357] width 502 height 73
drag, startPoint x: 432, startPoint y: 351, endPoint x: 421, endPoint y: 349, distance: 11.2
click at [431, 351] on textarea "Robin Dhanwani," at bounding box center [564, 357] width 502 height 73
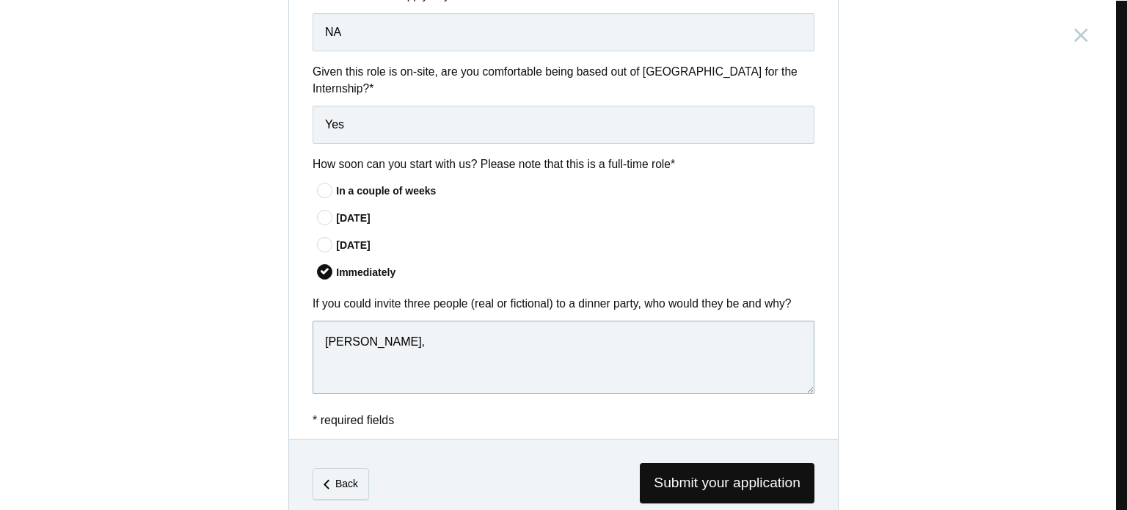
click at [420, 345] on textarea "Robin Dhanwani," at bounding box center [564, 357] width 502 height 73
drag, startPoint x: 362, startPoint y: 350, endPoint x: 420, endPoint y: 349, distance: 57.3
click at [364, 349] on textarea "Robin Dhanwani," at bounding box center [564, 357] width 502 height 73
paste textarea "If I could invite three people to a dinner party, the first would be [Founder’s…"
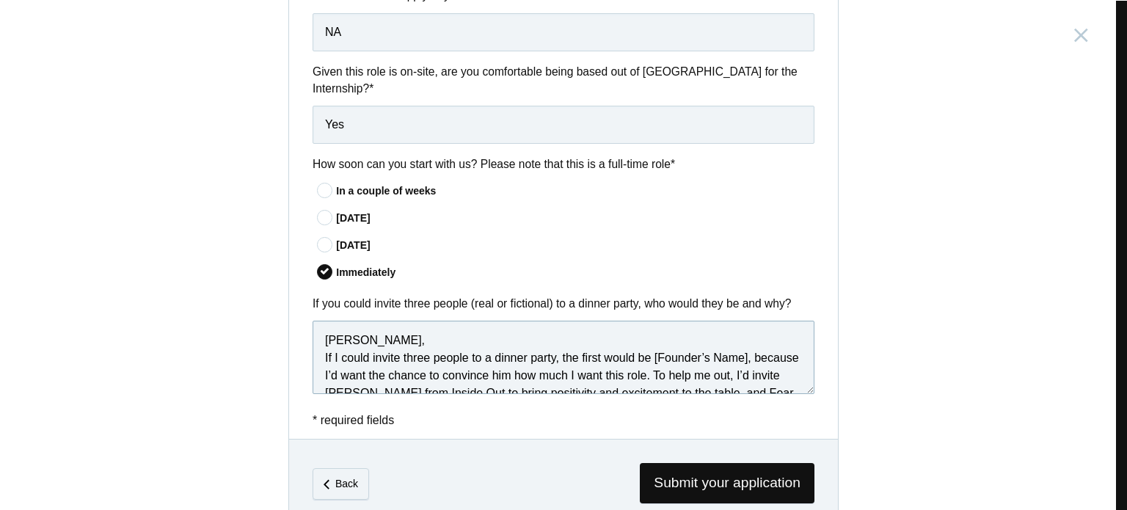
scroll to position [0, 0]
drag, startPoint x: 405, startPoint y: 327, endPoint x: 308, endPoint y: 324, distance: 96.9
click at [313, 325] on textarea "Robin Dhanwani, If I could invite three people to a dinner party, the first wou…" at bounding box center [564, 357] width 502 height 73
drag, startPoint x: 653, startPoint y: 345, endPoint x: 741, endPoint y: 346, distance: 88.1
click at [741, 346] on textarea ", If I could invite three people to a dinner party, the first would be [Founder…" at bounding box center [564, 357] width 502 height 73
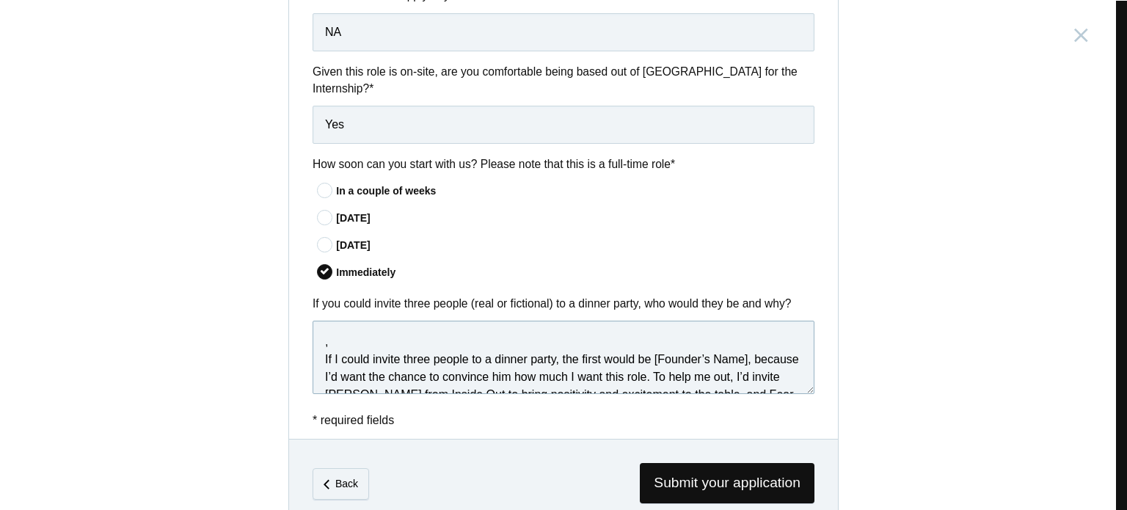
click at [741, 346] on textarea ", If I could invite three people to a dinner party, the first would be [Founder…" at bounding box center [564, 357] width 502 height 73
drag, startPoint x: 646, startPoint y: 346, endPoint x: 739, endPoint y: 347, distance: 92.5
click at [739, 348] on textarea ", If I could invite three people to a dinner party, the first would be [Founder…" at bounding box center [564, 357] width 502 height 73
click at [672, 346] on textarea ", If I could invite three people to a dinner party, the first would be [Founder…" at bounding box center [564, 357] width 502 height 73
drag, startPoint x: 648, startPoint y: 343, endPoint x: 741, endPoint y: 346, distance: 93.2
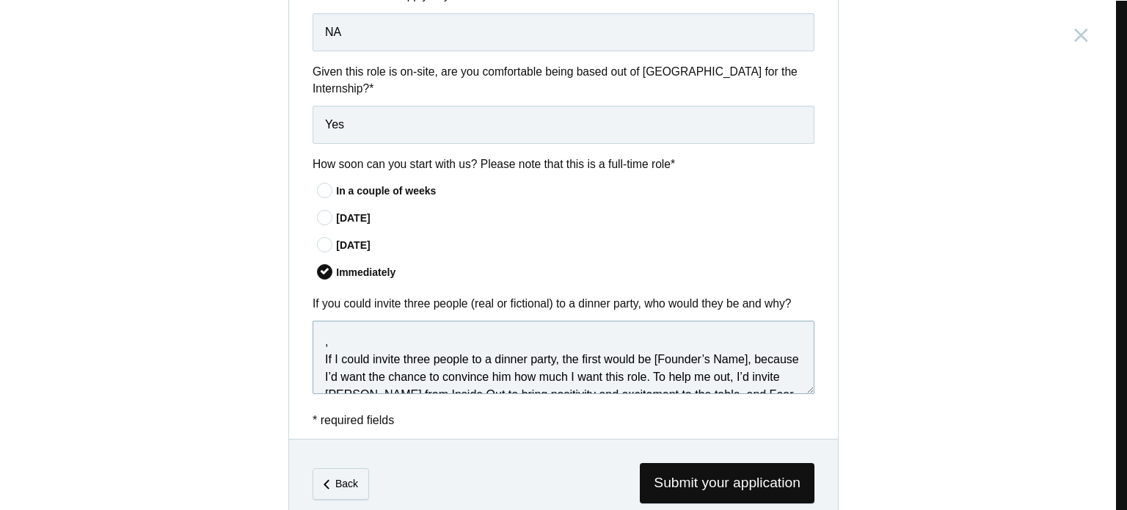
click at [741, 346] on textarea ", If I could invite three people to a dinner party, the first would be [Founder…" at bounding box center [564, 357] width 502 height 73
paste textarea "Robin Dhanwani"
click at [320, 343] on textarea ", If I could invite three people to a dinner party, the first would be Robin Dh…" at bounding box center [564, 357] width 502 height 73
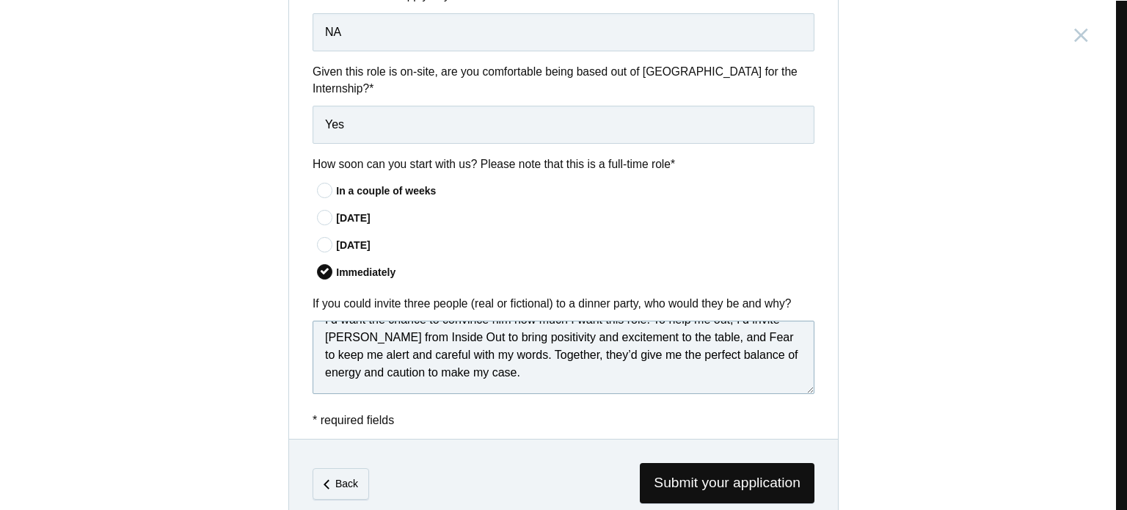
scroll to position [57, 0]
click at [558, 354] on textarea "If I could invite three people to a dinner party, the first would be Robin Dhan…" at bounding box center [564, 357] width 502 height 73
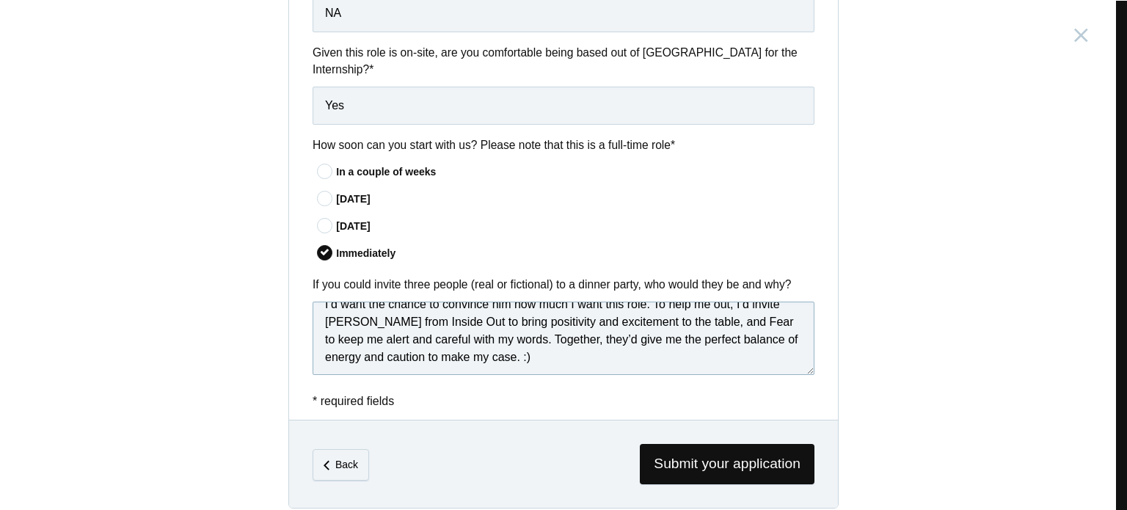
scroll to position [39, 0]
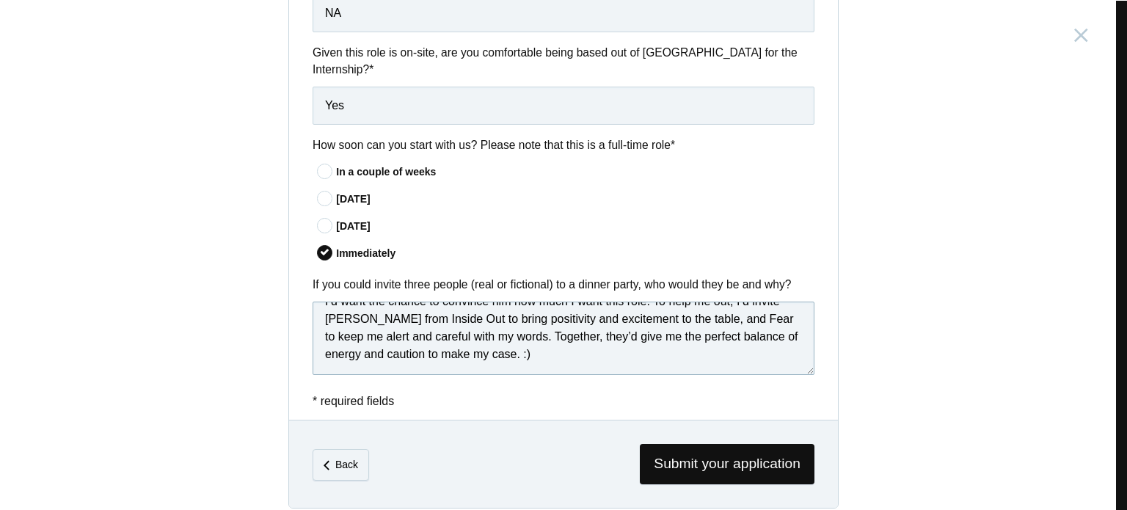
click at [478, 355] on textarea "If I could invite three people to a dinner party, the first would be Robin Dhan…" at bounding box center [564, 338] width 502 height 73
click at [601, 347] on textarea "If I could invite three people to a dinner party, the first would be Robin Dhan…" at bounding box center [564, 338] width 502 height 73
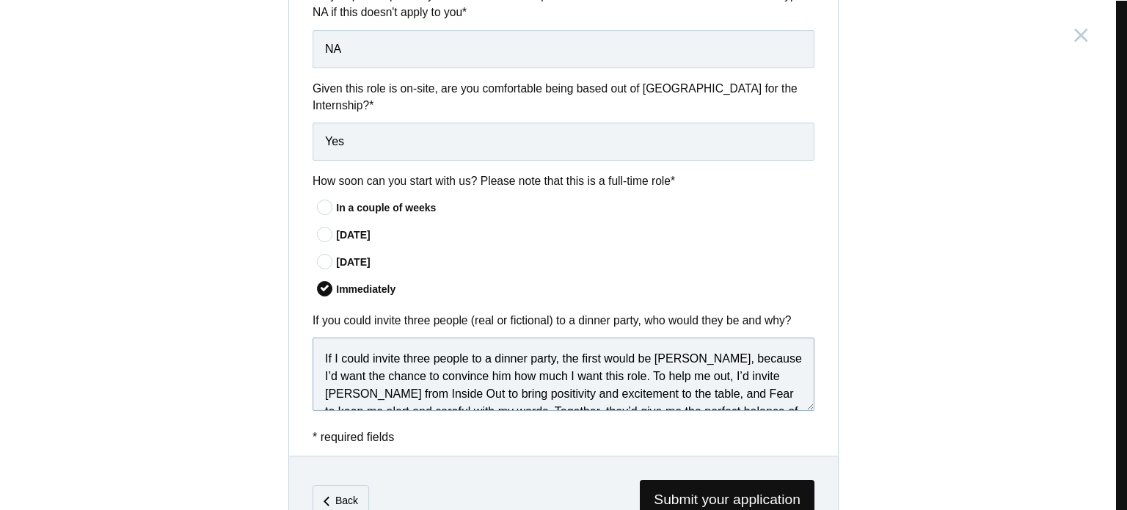
scroll to position [1210, 0]
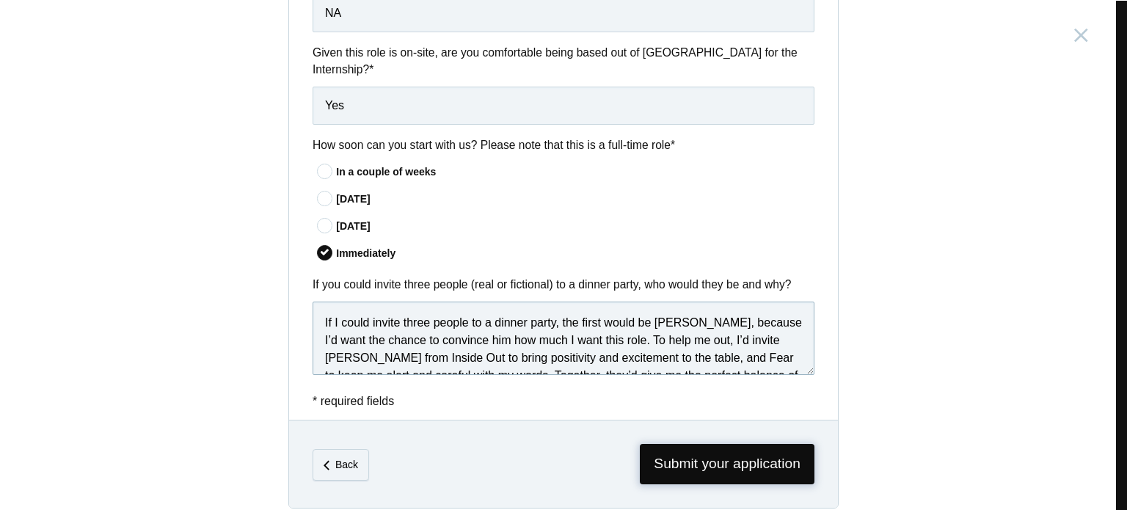
type textarea "If I could invite three people to a dinner party, the first would be Robin Dhan…"
click at [719, 460] on span "Submit your application" at bounding box center [727, 464] width 175 height 40
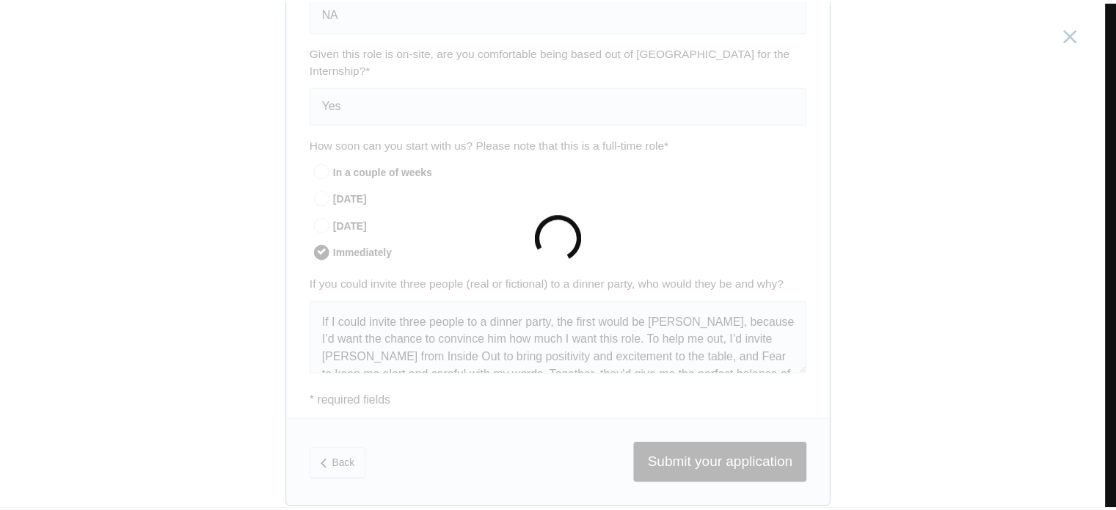
scroll to position [0, 0]
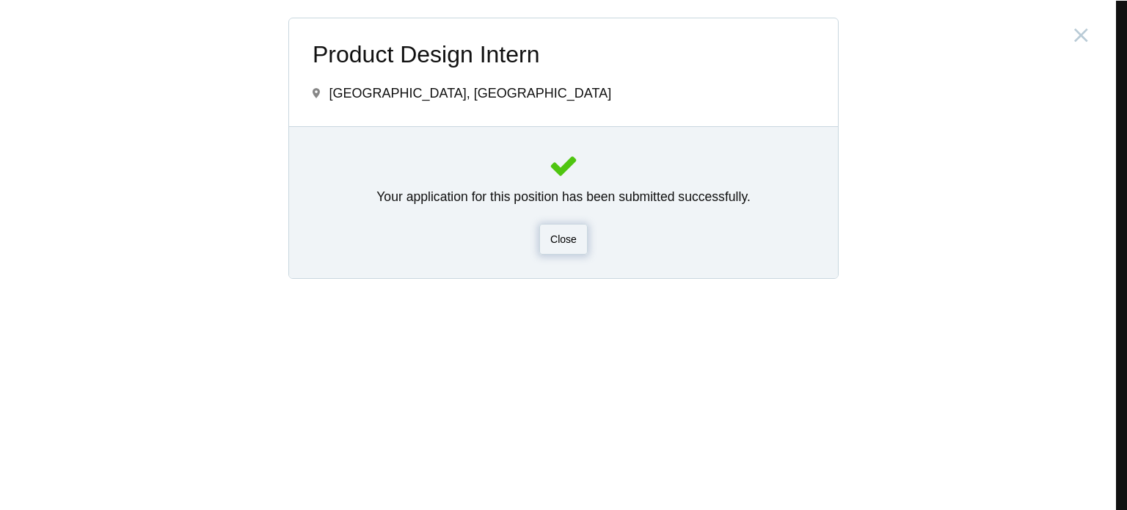
click at [573, 249] on div "Close" at bounding box center [563, 239] width 48 height 31
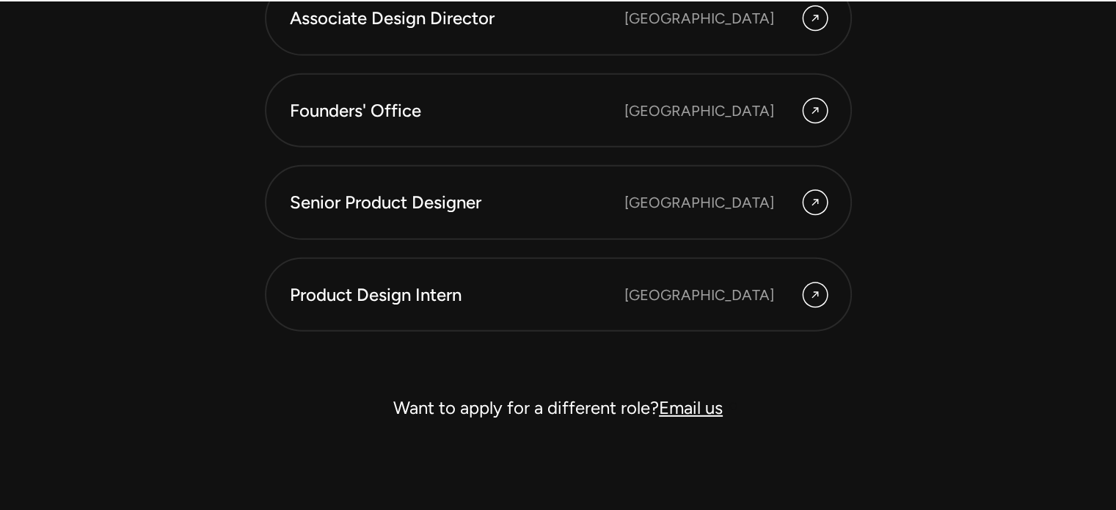
scroll to position [4329, 0]
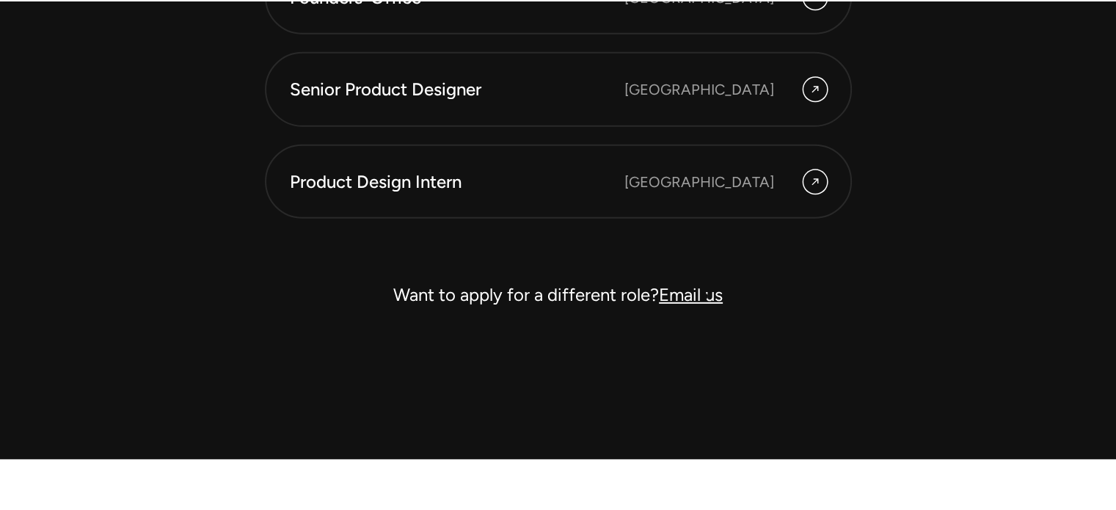
click at [701, 290] on link "Email us" at bounding box center [691, 294] width 64 height 21
click at [707, 179] on div "Product Design Intern Bangalore" at bounding box center [558, 182] width 537 height 25
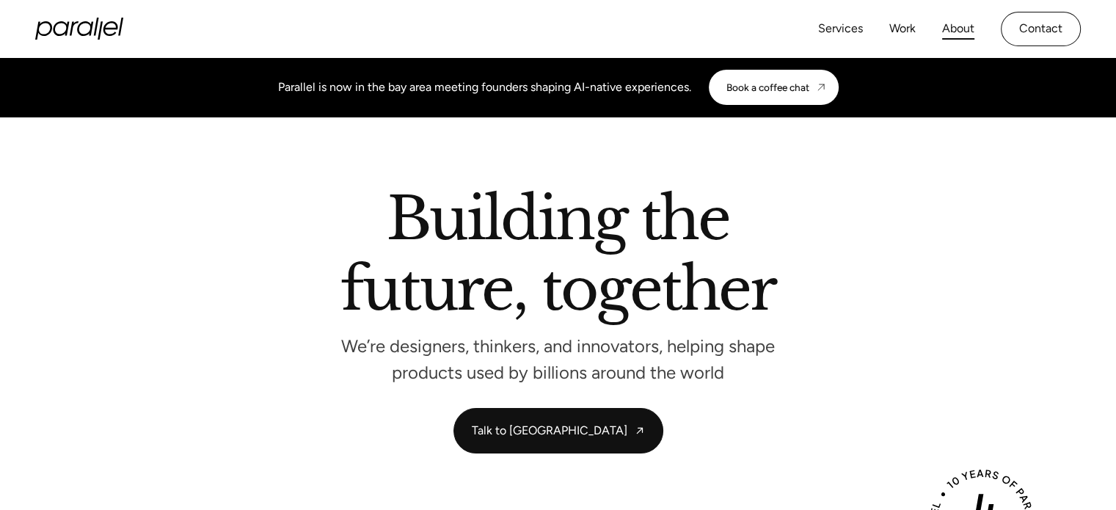
click at [954, 27] on link "About" at bounding box center [958, 28] width 32 height 21
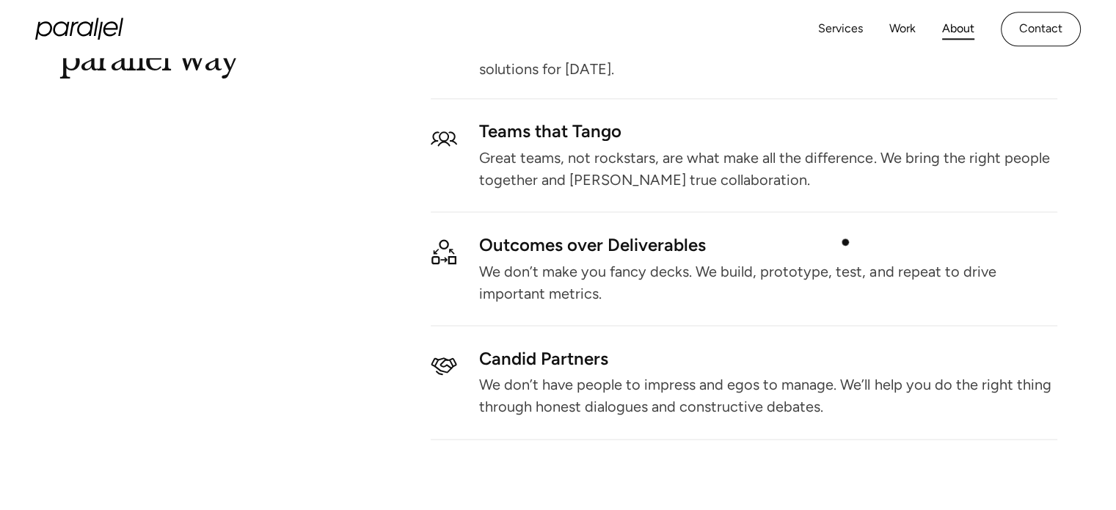
scroll to position [1670, 0]
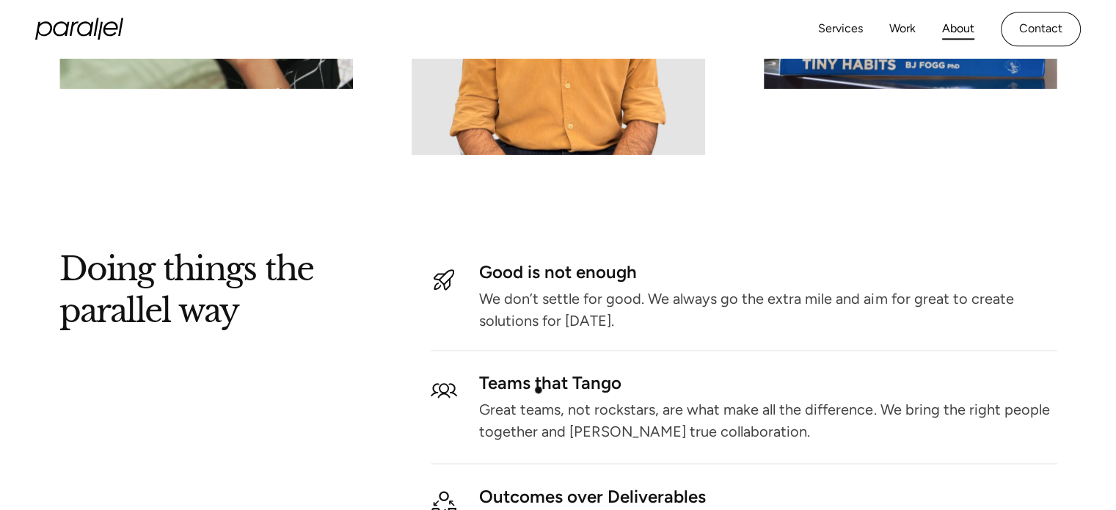
click at [540, 389] on div "Teams that Tango" at bounding box center [767, 383] width 577 height 12
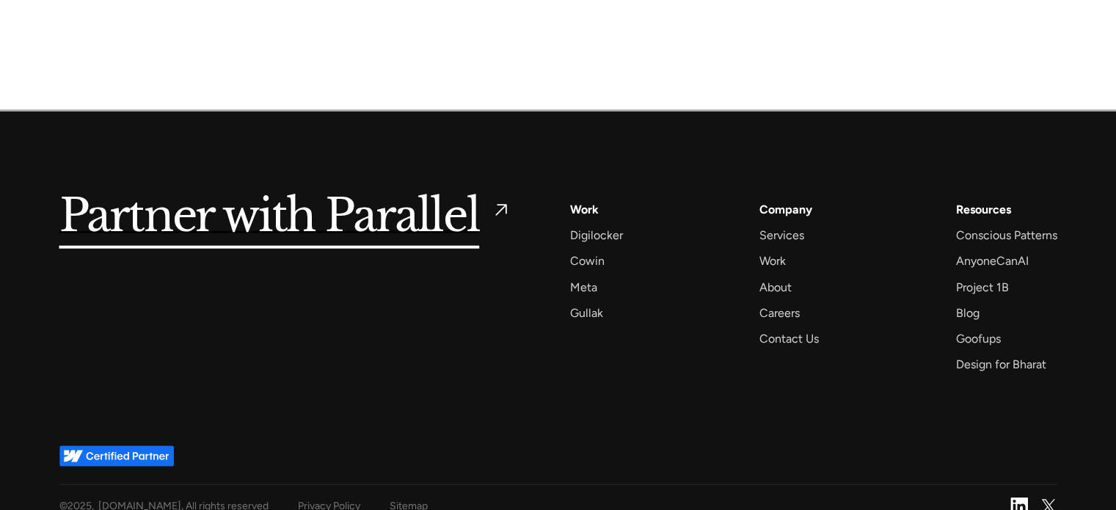
scroll to position [3578, 0]
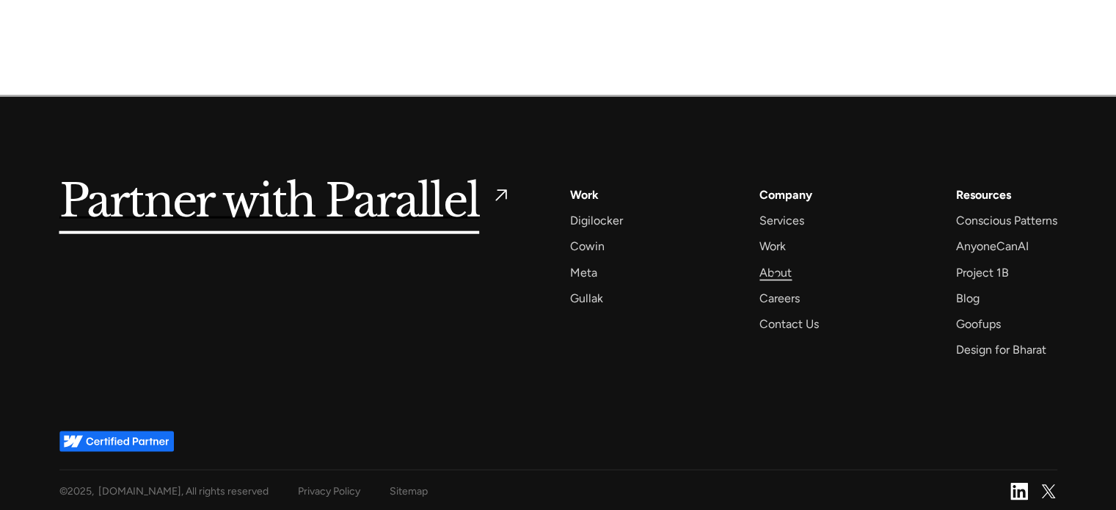
click at [775, 275] on div "About" at bounding box center [775, 273] width 32 height 20
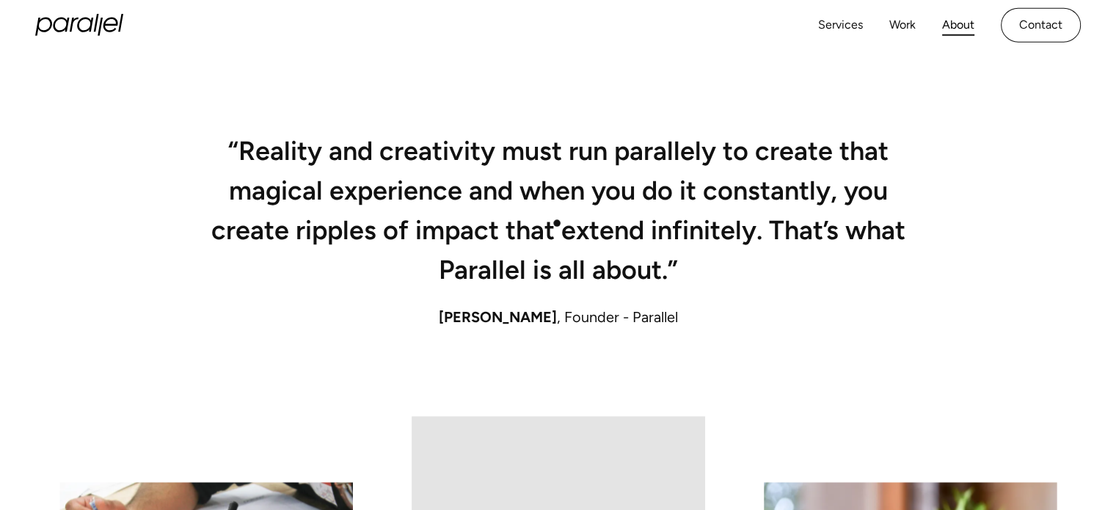
scroll to position [954, 0]
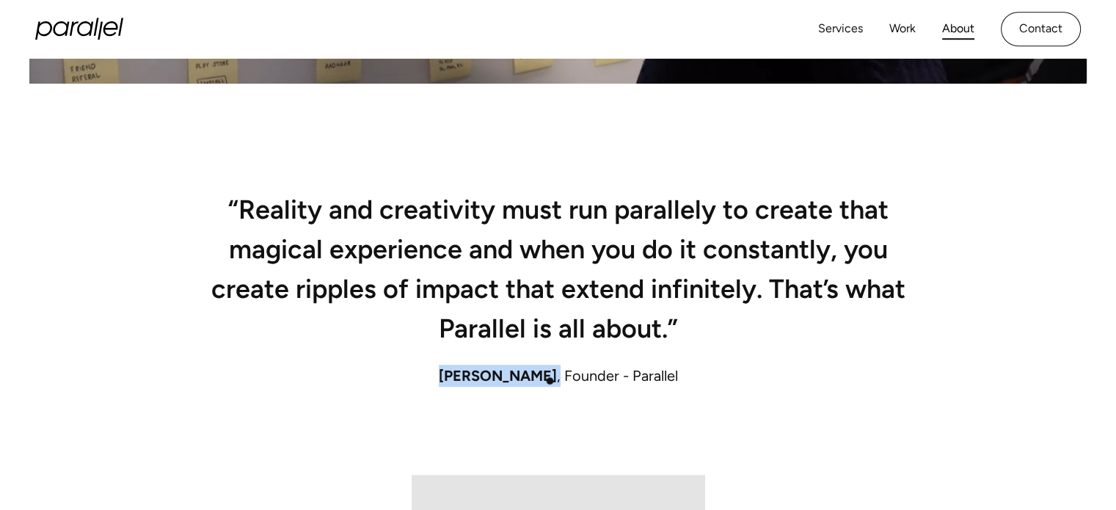
drag, startPoint x: 440, startPoint y: 373, endPoint x: 565, endPoint y: 333, distance: 130.9
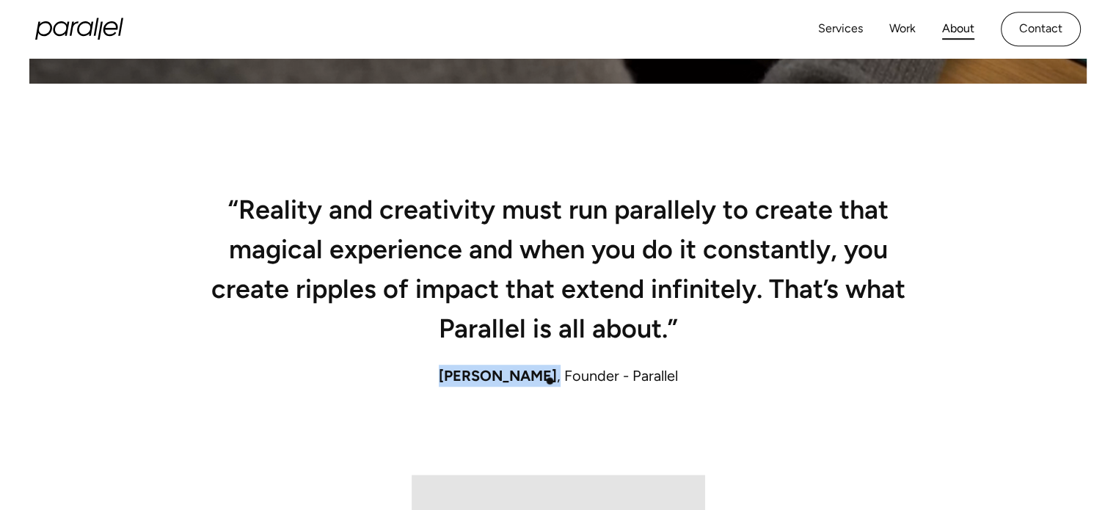
click at [555, 379] on div "Robin Dhanwani , Founder - Parallel" at bounding box center [558, 376] width 998 height 22
